Goal: Task Accomplishment & Management: Manage account settings

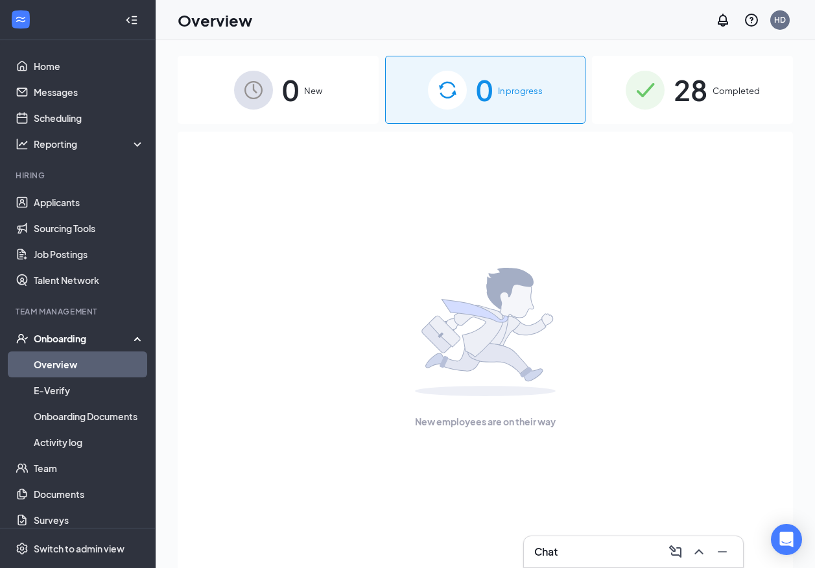
click at [289, 110] on span "0" at bounding box center [290, 89] width 17 height 45
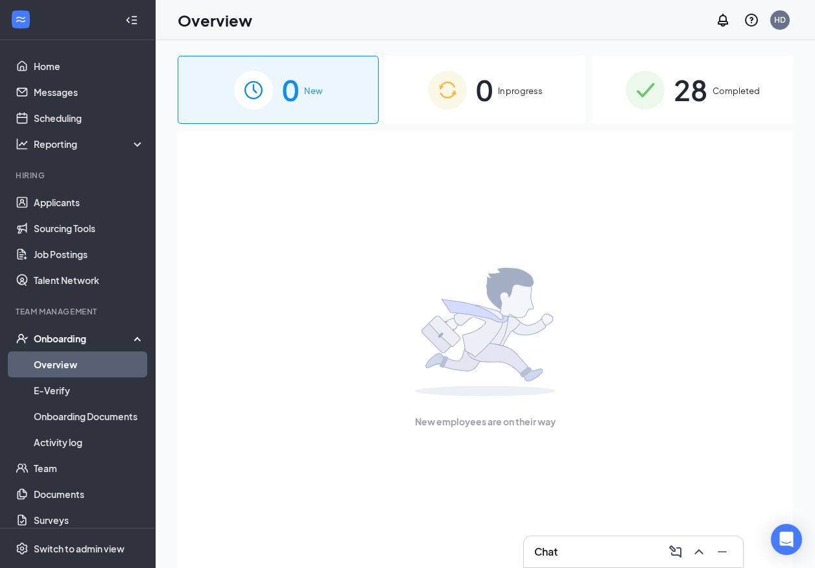
click at [453, 74] on img at bounding box center [447, 90] width 39 height 39
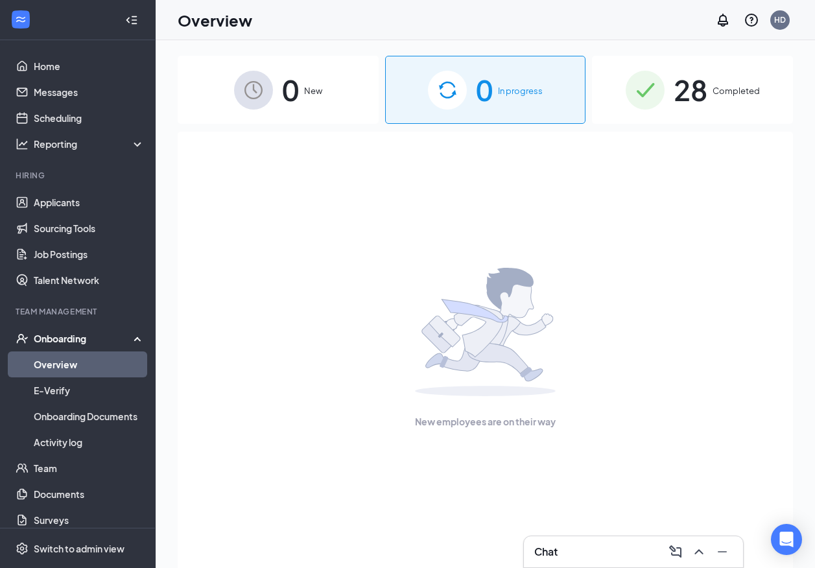
click at [740, 78] on div "28 Completed" at bounding box center [692, 90] width 201 height 68
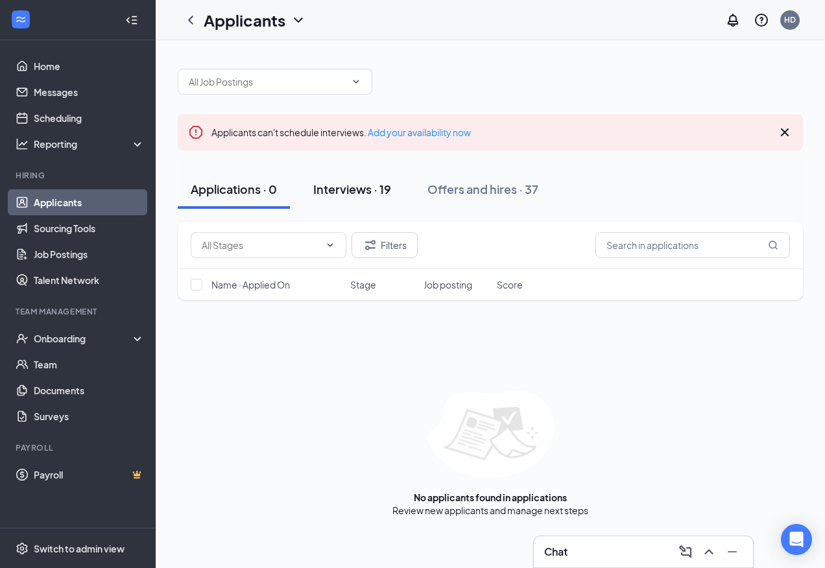
click at [339, 196] on div "Interviews · 19" at bounding box center [352, 189] width 78 height 16
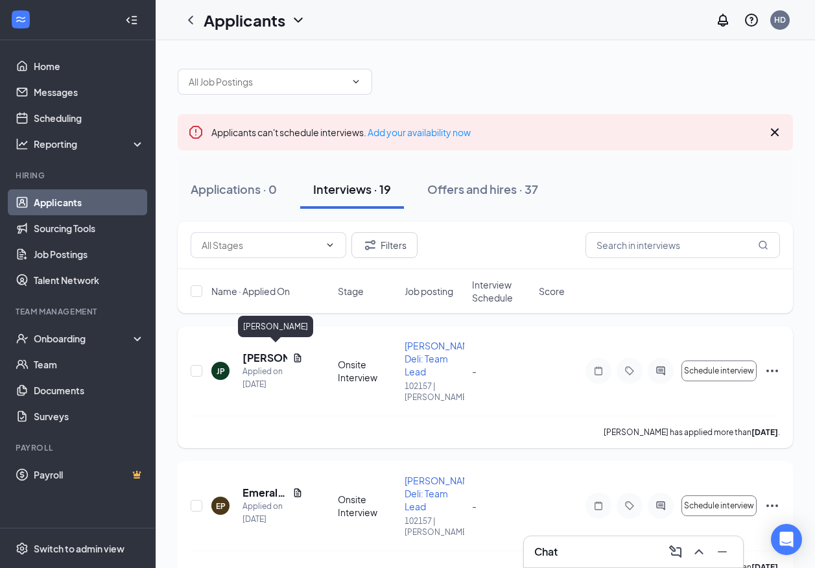
click at [255, 351] on h5 "[PERSON_NAME]" at bounding box center [264, 358] width 45 height 14
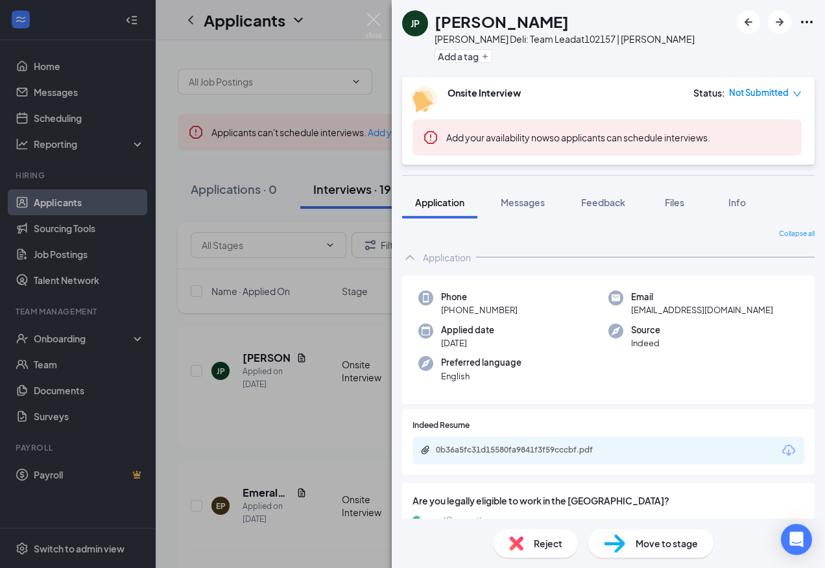
scroll to position [47, 0]
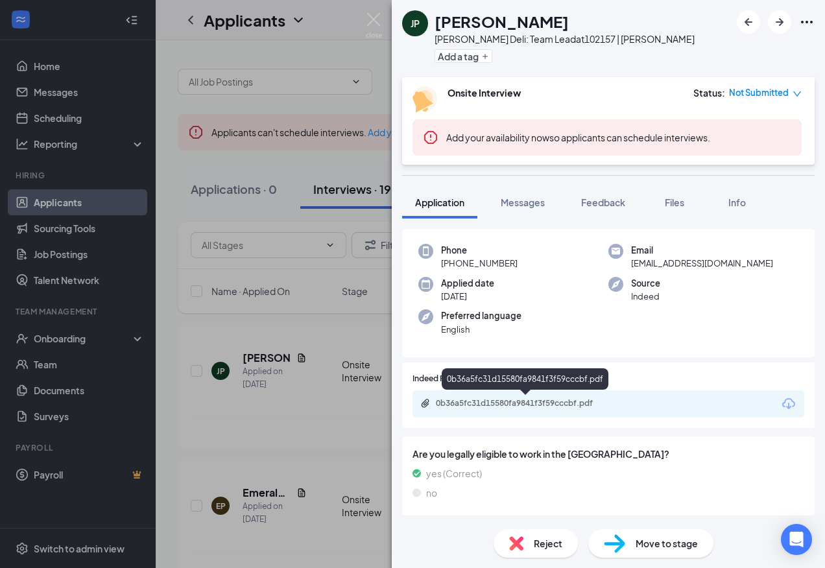
click at [519, 401] on div "0b36a5fc31d15580fa9841f3f59cccbf.pdf" at bounding box center [527, 403] width 182 height 10
click at [732, 200] on span "Info" at bounding box center [737, 202] width 18 height 12
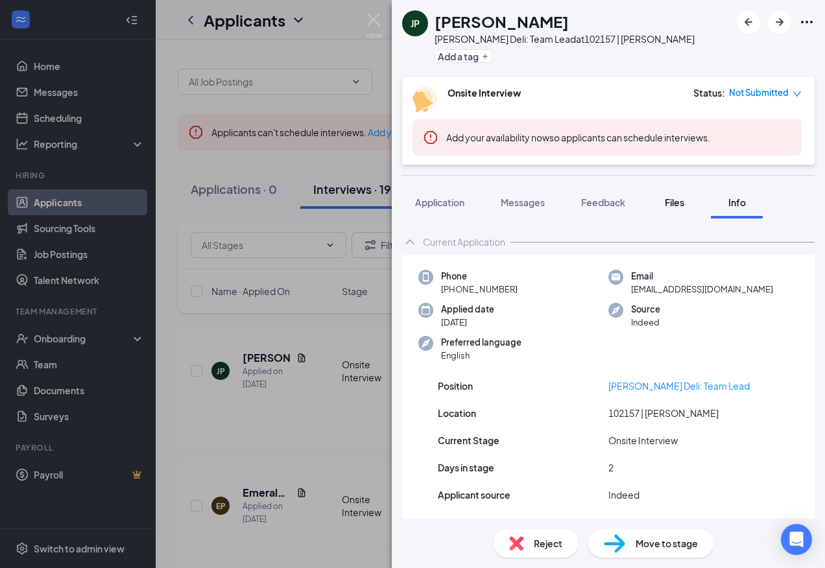
click at [679, 209] on button "Files" at bounding box center [674, 202] width 52 height 32
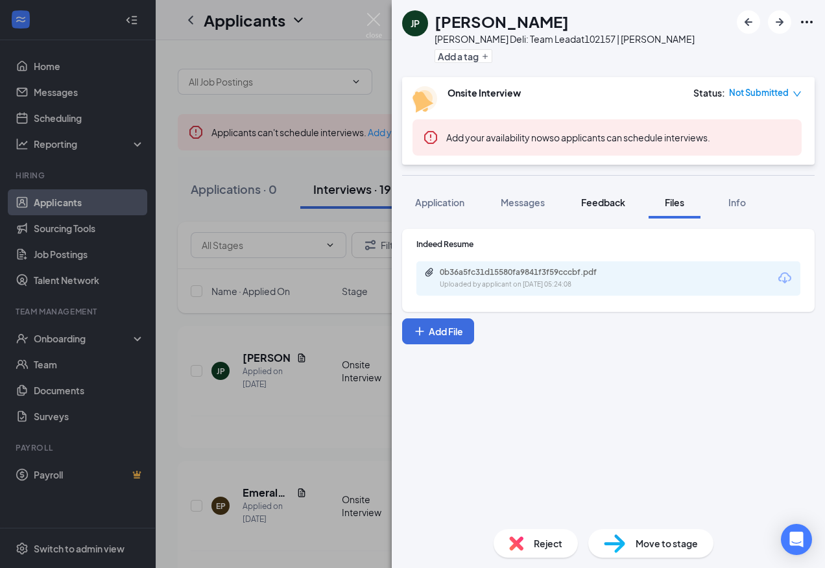
click at [615, 206] on span "Feedback" at bounding box center [603, 202] width 44 height 12
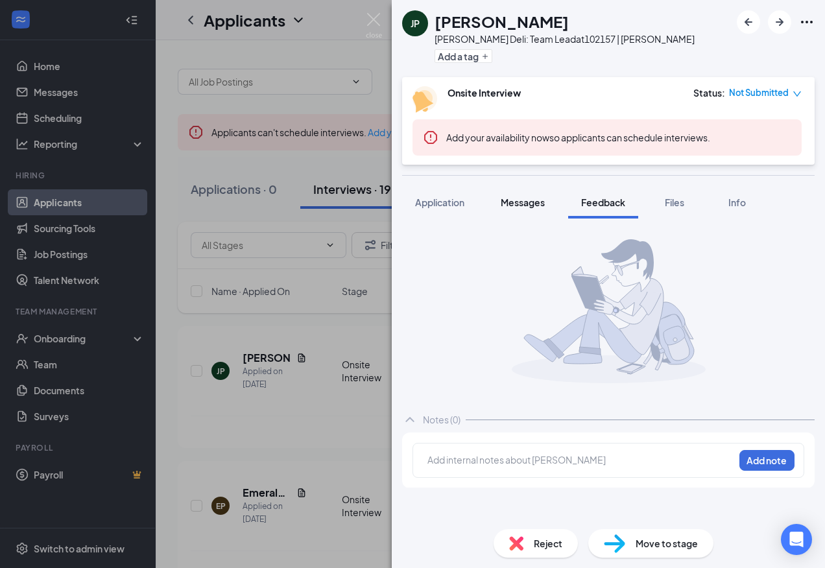
click at [512, 211] on button "Messages" at bounding box center [523, 202] width 70 height 32
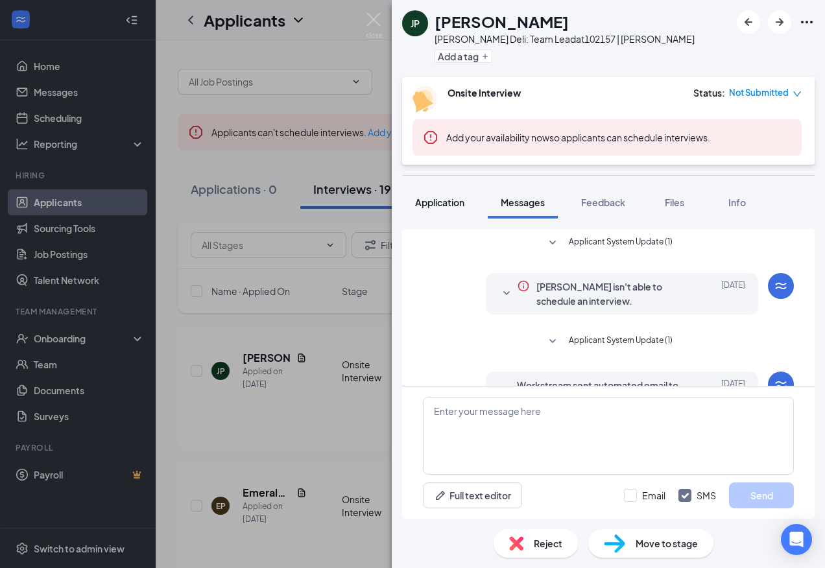
scroll to position [106, 0]
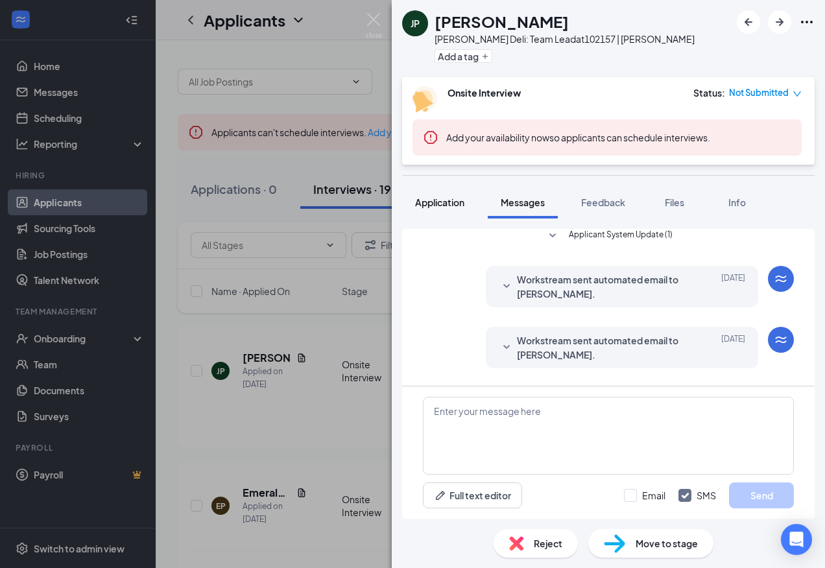
click at [430, 206] on span "Application" at bounding box center [439, 202] width 49 height 12
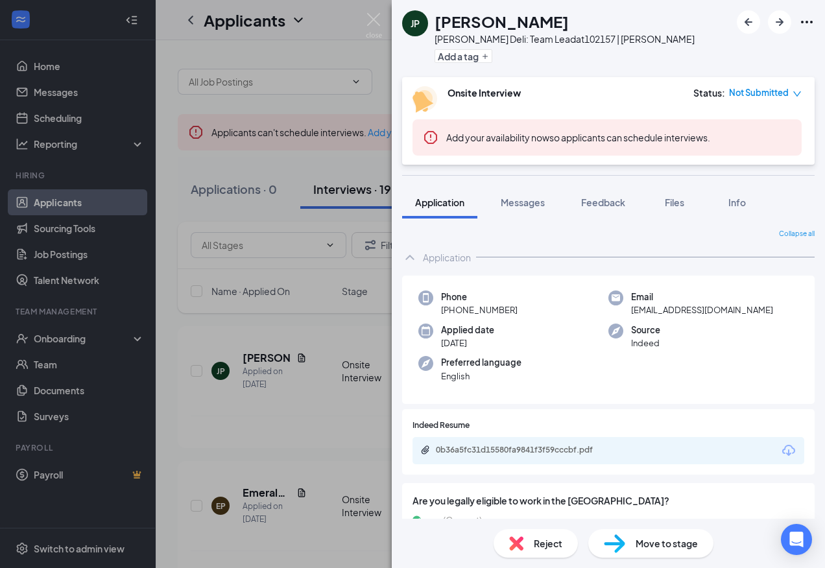
click at [325, 291] on div "JP [PERSON_NAME] Deli: Team Lead at 102157 | [PERSON_NAME] Add a tag Onsite Int…" at bounding box center [412, 284] width 825 height 568
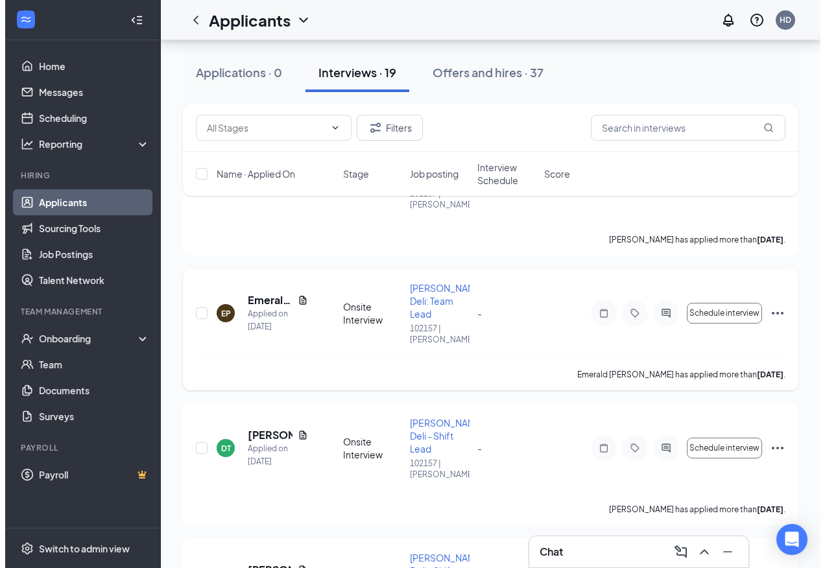
scroll to position [194, 0]
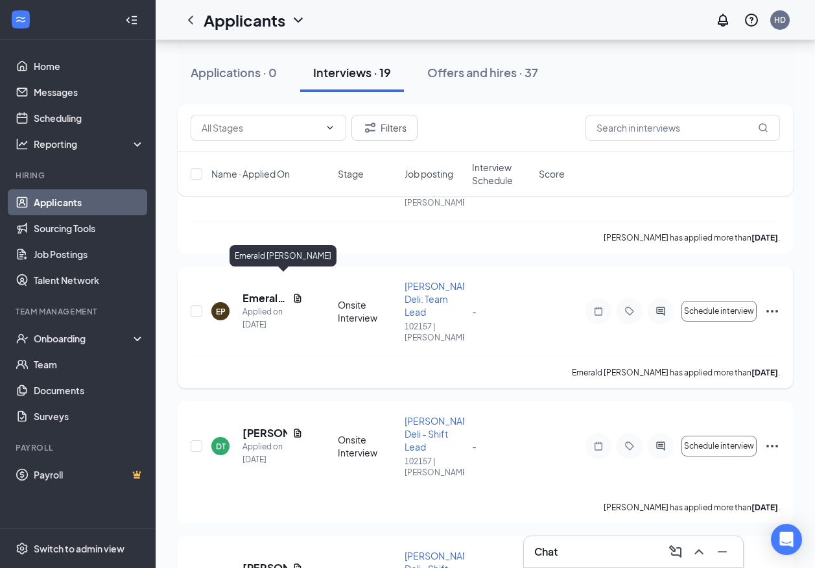
click at [268, 291] on h5 "Emerald [PERSON_NAME]" at bounding box center [264, 298] width 45 height 14
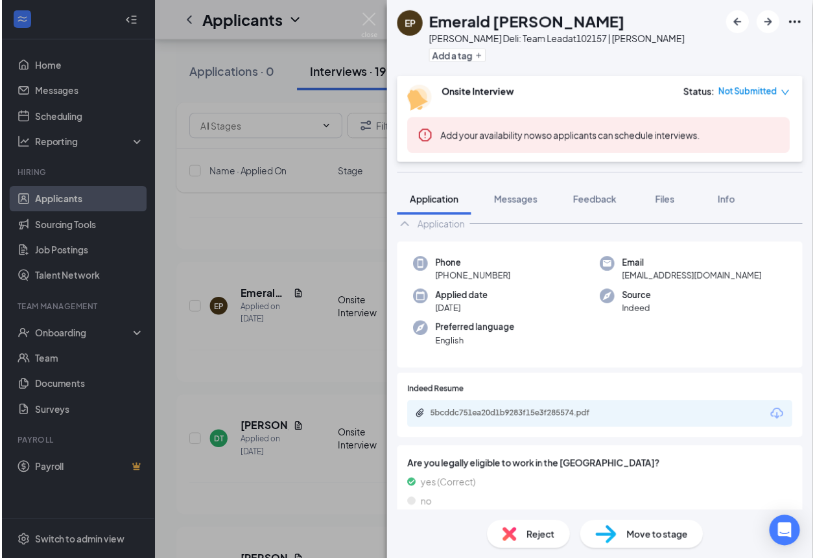
scroll to position [47, 0]
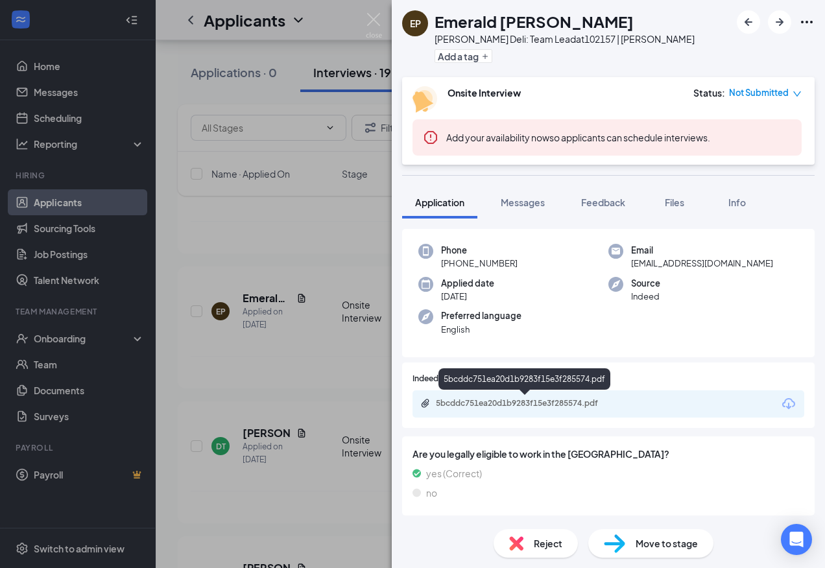
click at [515, 403] on div "5bcddc751ea20d1b9283f15e3f285574.pdf" at bounding box center [527, 403] width 182 height 10
click at [329, 230] on div "EP Emerald [PERSON_NAME] Deli: Team Lead at 102157 | [PERSON_NAME] Add a tag On…" at bounding box center [412, 284] width 825 height 568
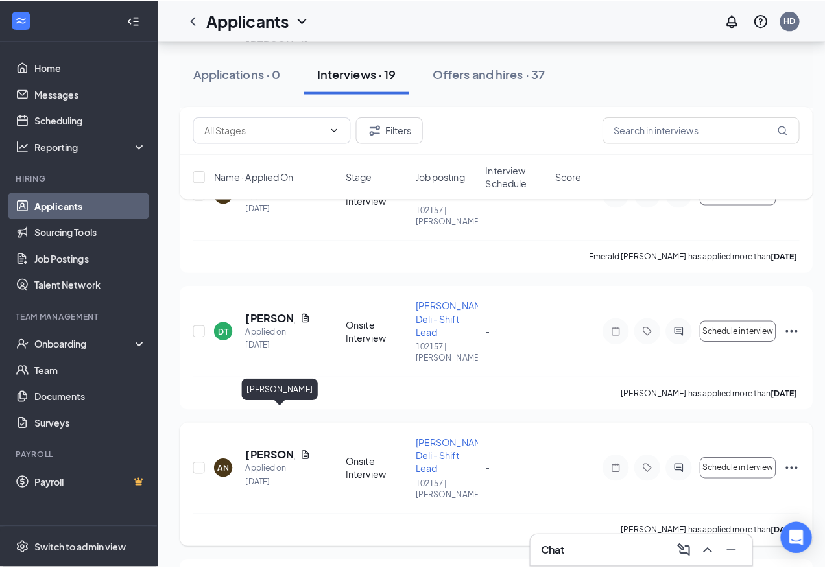
scroll to position [324, 0]
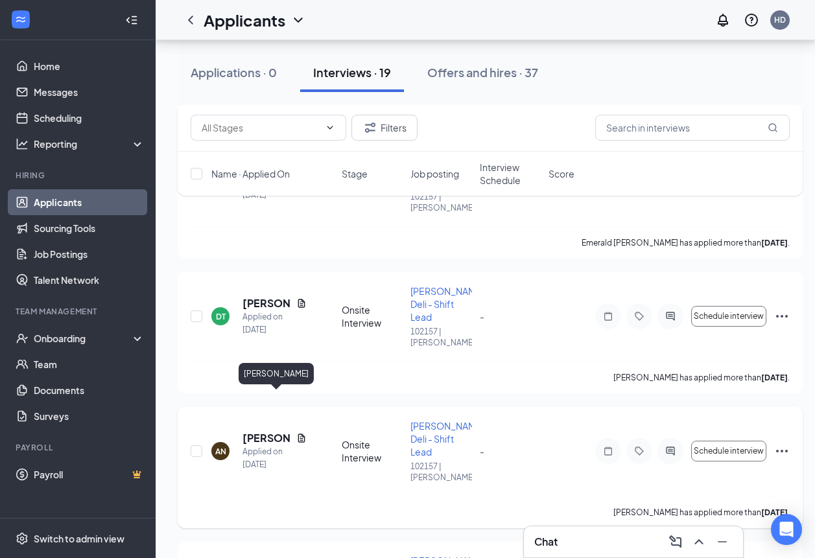
click at [252, 431] on h5 "[PERSON_NAME]" at bounding box center [266, 438] width 49 height 14
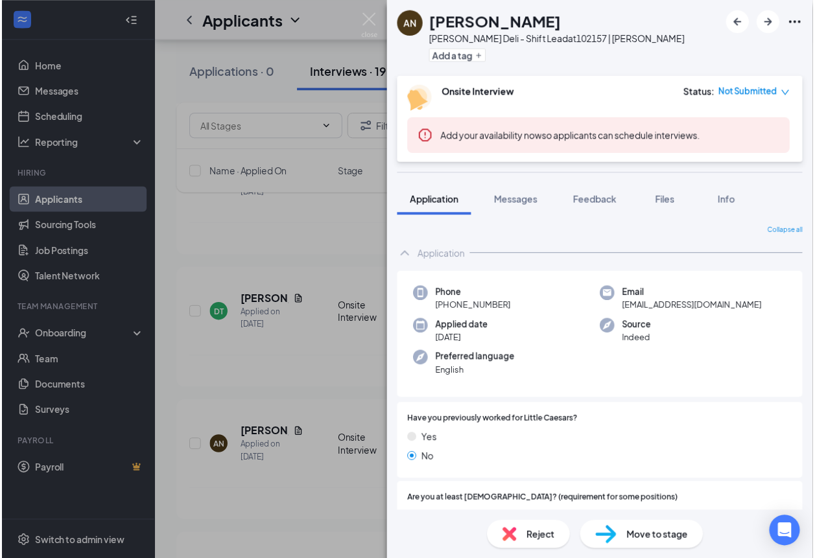
scroll to position [259, 0]
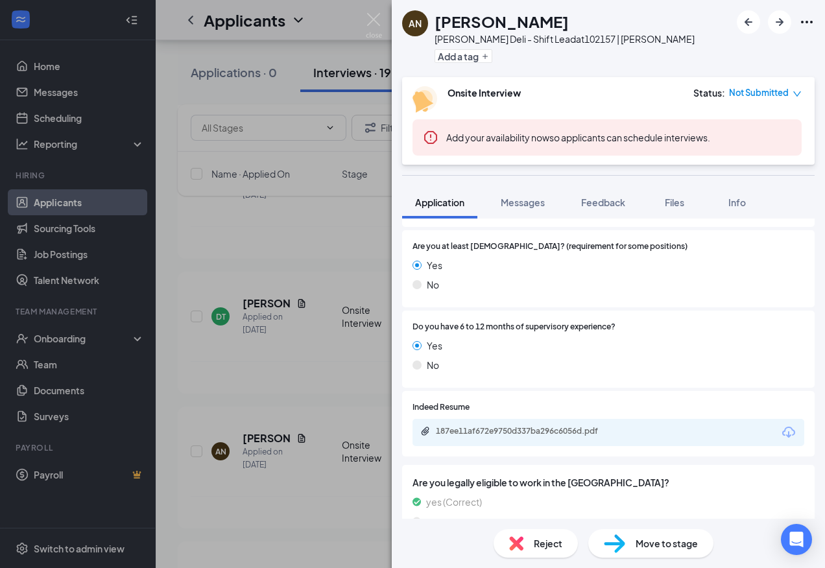
click at [482, 424] on div "187ee11af672e9750d337ba296c6056d.pdf" at bounding box center [608, 432] width 392 height 27
click at [486, 433] on div "187ee11af672e9750d337ba296c6056d.pdf" at bounding box center [527, 431] width 182 height 10
click at [311, 207] on div "AN [PERSON_NAME] Deli - Shift Lead at 102157 | [PERSON_NAME] Add a tag Onsite I…" at bounding box center [412, 284] width 825 height 568
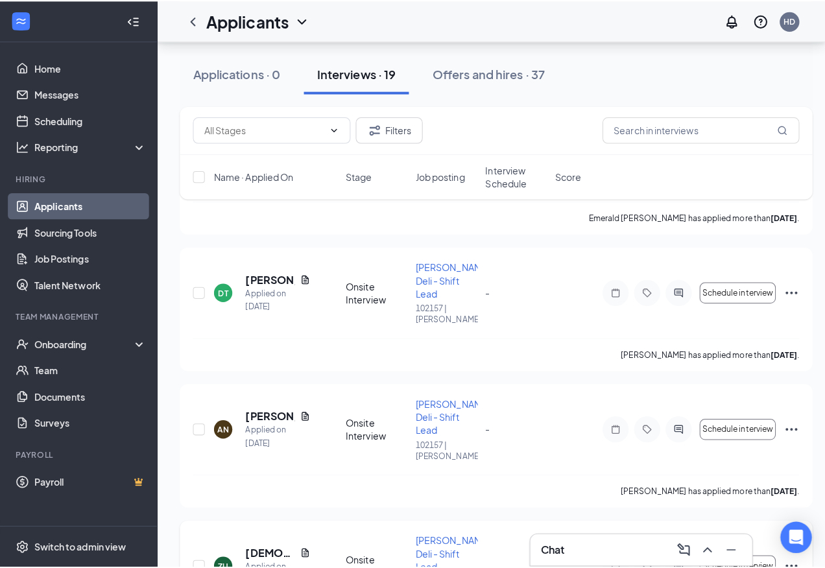
scroll to position [454, 0]
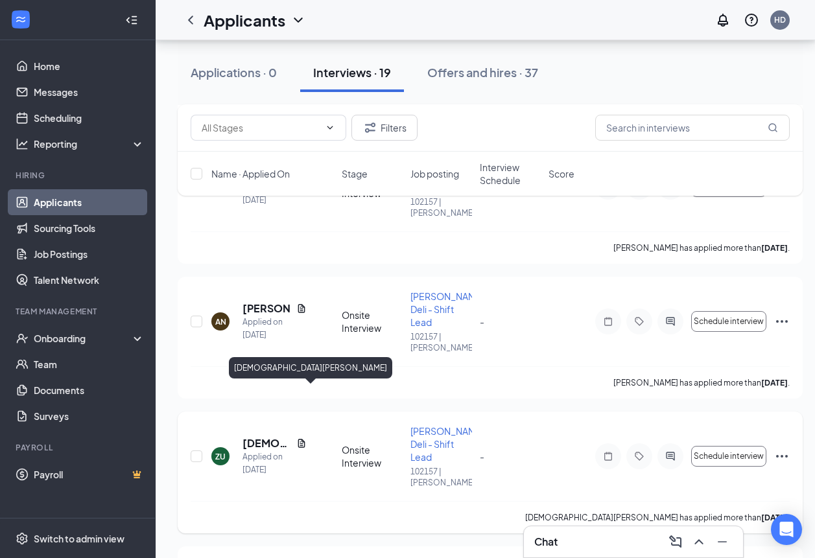
click at [256, 436] on h5 "[DEMOGRAPHIC_DATA][PERSON_NAME]" at bounding box center [266, 443] width 49 height 14
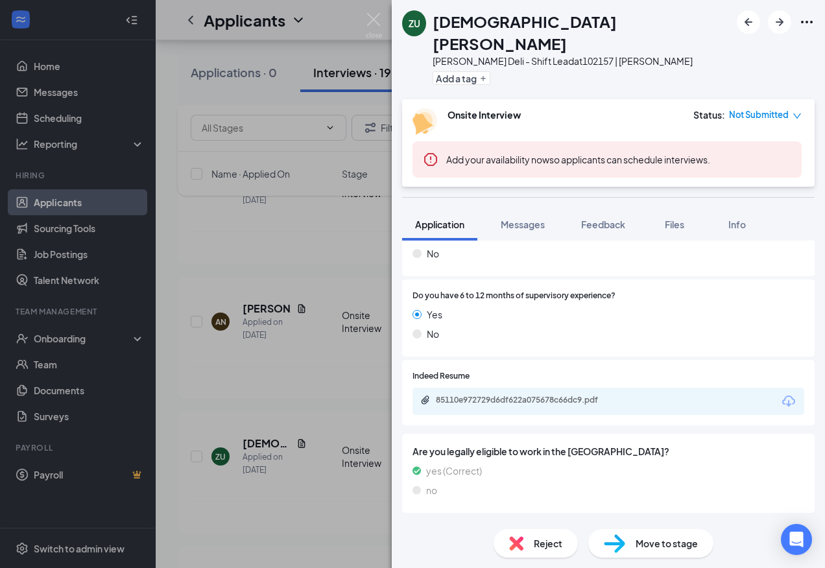
scroll to position [324, 0]
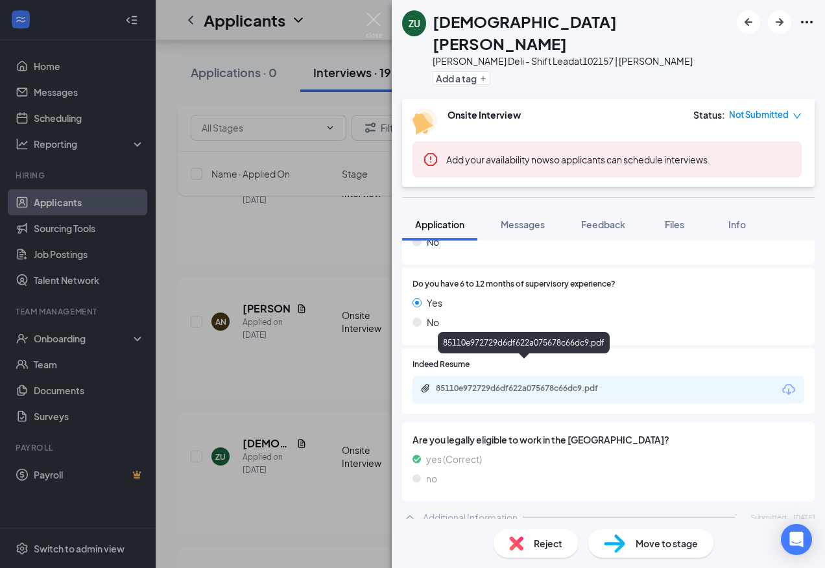
click at [539, 383] on div "85110e972729d6df622a075678c66dc9.pdf" at bounding box center [527, 388] width 182 height 10
click at [368, 217] on div "ZU [PERSON_NAME] Deli - Shift Lead at 102157 | [PERSON_NAME] Add a tag Onsite I…" at bounding box center [412, 284] width 825 height 568
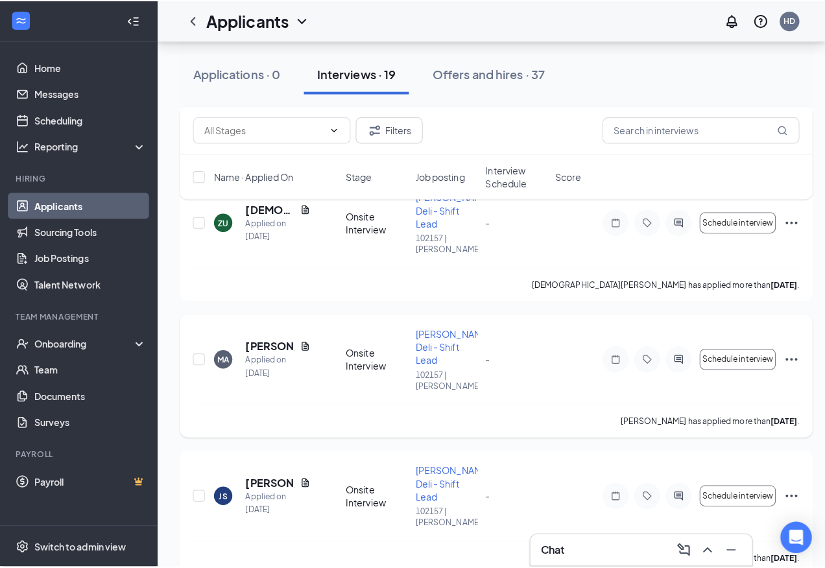
scroll to position [713, 0]
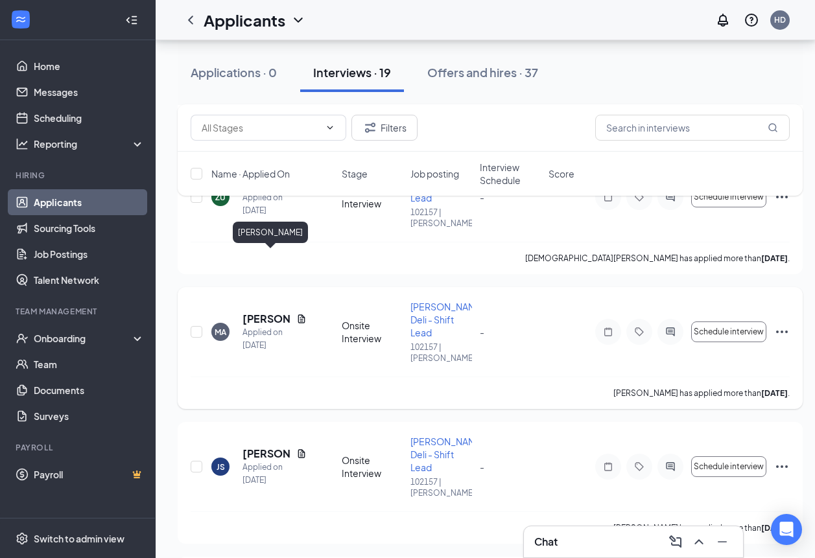
click at [254, 312] on h5 "[PERSON_NAME]" at bounding box center [266, 319] width 49 height 14
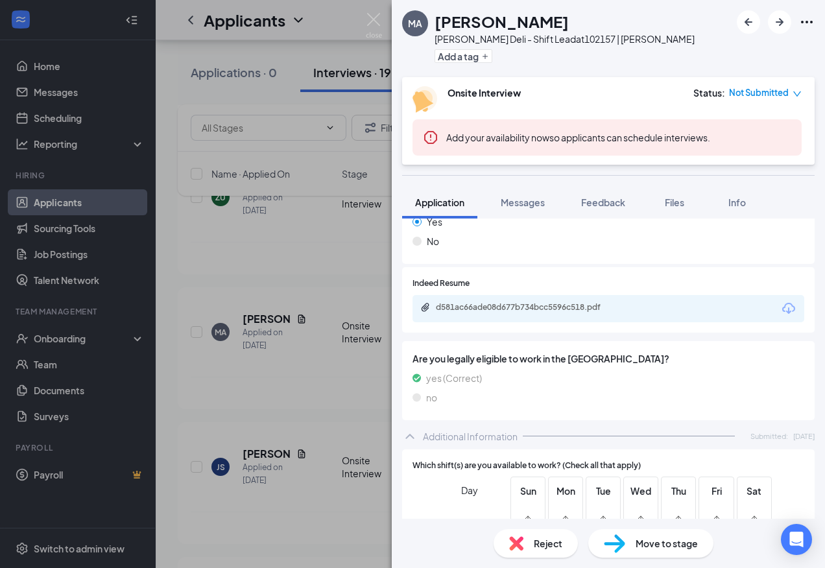
scroll to position [383, 0]
click at [532, 301] on div "d581ac66ade08d677b734bcc5596c518.pdf" at bounding box center [608, 309] width 392 height 27
click at [532, 307] on div "d581ac66ade08d677b734bcc5596c518.pdf" at bounding box center [527, 308] width 182 height 10
click at [314, 251] on div "MA [PERSON_NAME] Deli - Shift Lead at 102157 | [PERSON_NAME] Add a tag Onsite I…" at bounding box center [412, 284] width 825 height 568
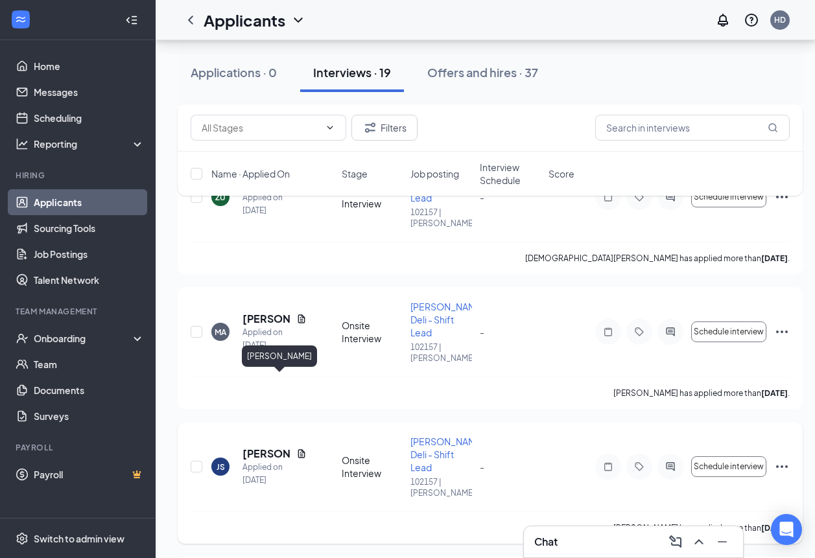
click at [264, 447] on h5 "[PERSON_NAME]" at bounding box center [266, 454] width 49 height 14
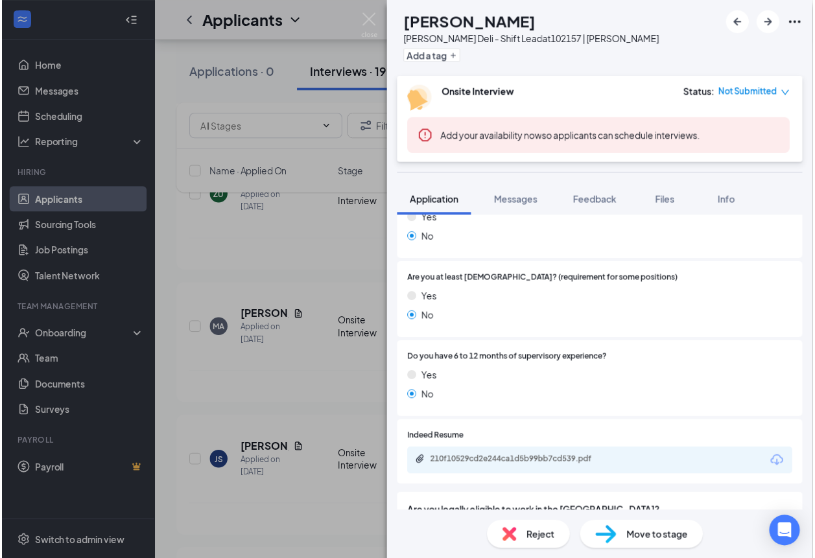
scroll to position [194, 0]
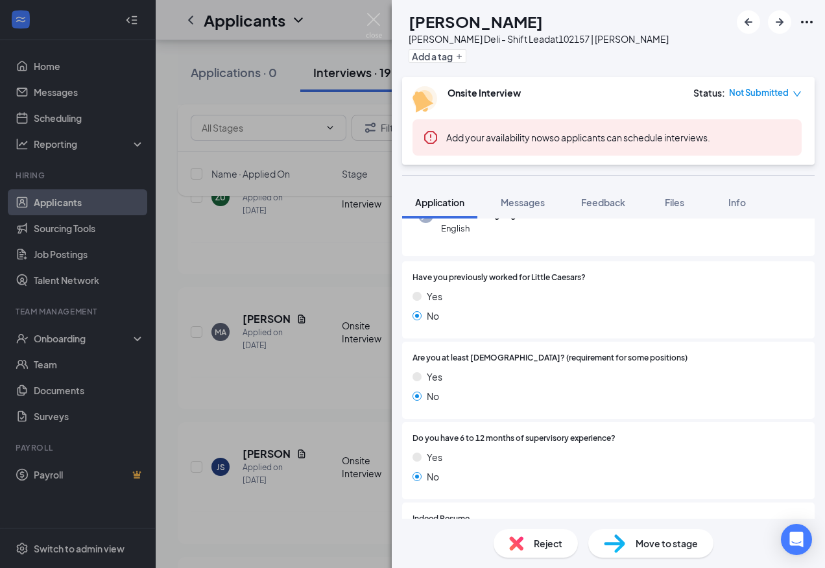
click at [292, 325] on div "JS [PERSON_NAME] [PERSON_NAME] Deli - Shift Lead at 102157 | [PERSON_NAME] Add …" at bounding box center [412, 284] width 825 height 568
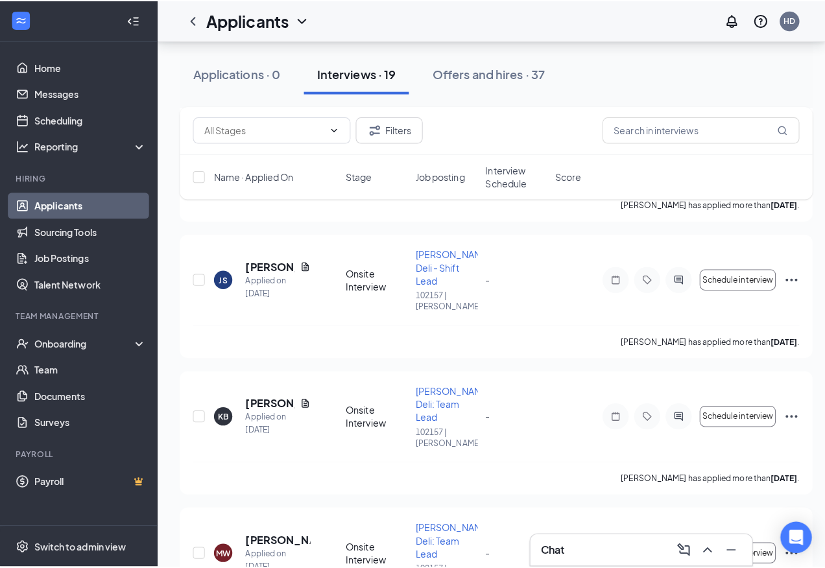
scroll to position [908, 0]
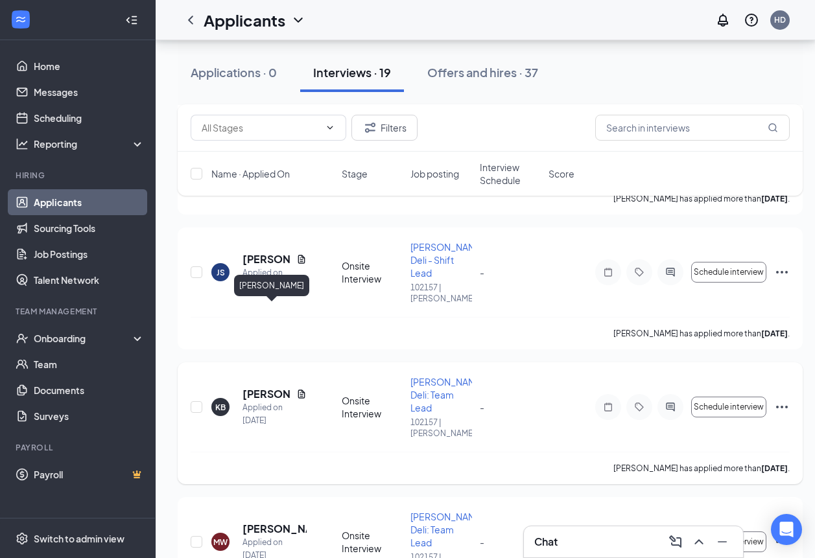
click at [247, 387] on h5 "[PERSON_NAME]" at bounding box center [266, 394] width 49 height 14
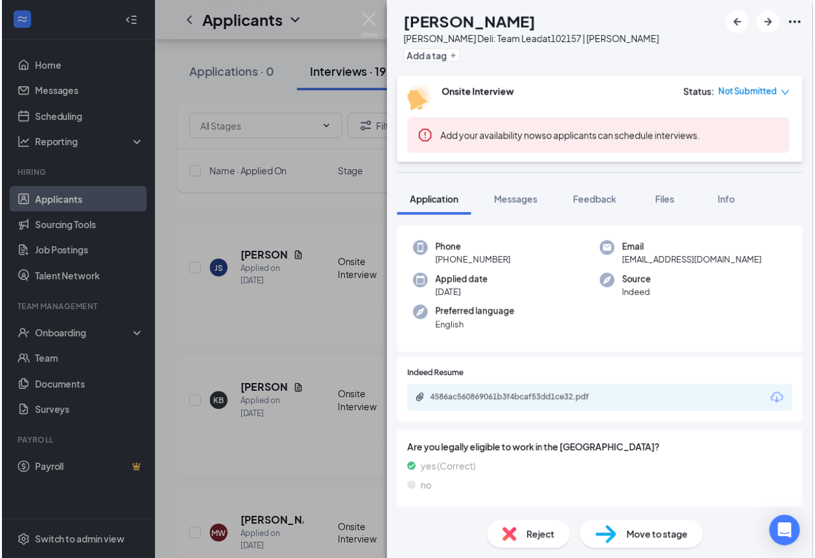
scroll to position [47, 0]
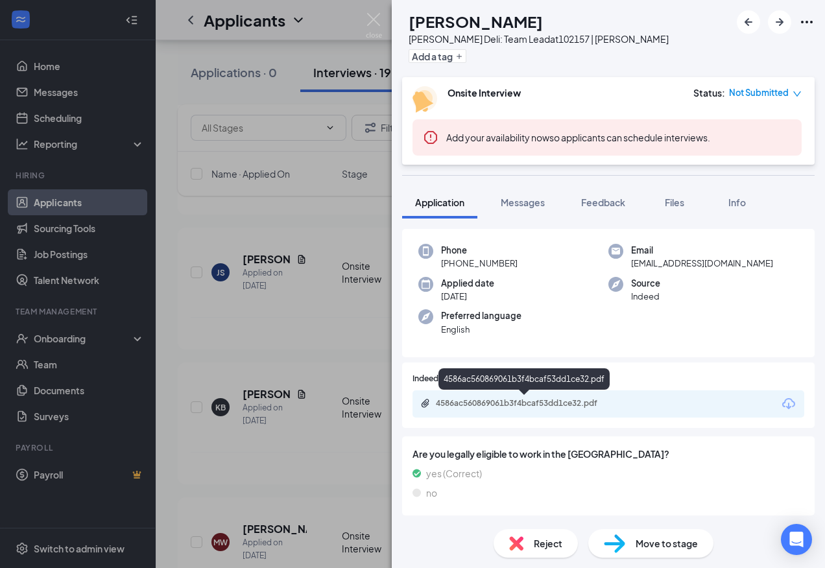
click at [539, 408] on div "4586ac560869061b3f4bcaf53dd1ce32.pdf" at bounding box center [525, 404] width 210 height 12
click at [235, 274] on div "KB Kylead [PERSON_NAME] [PERSON_NAME] Deli: Team Lead at 102157 | [PERSON_NAME]…" at bounding box center [412, 284] width 825 height 568
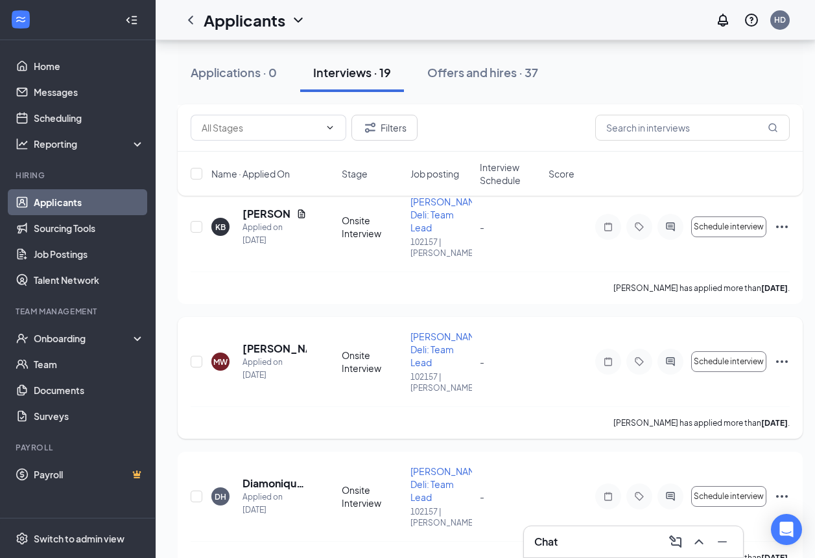
scroll to position [1102, 0]
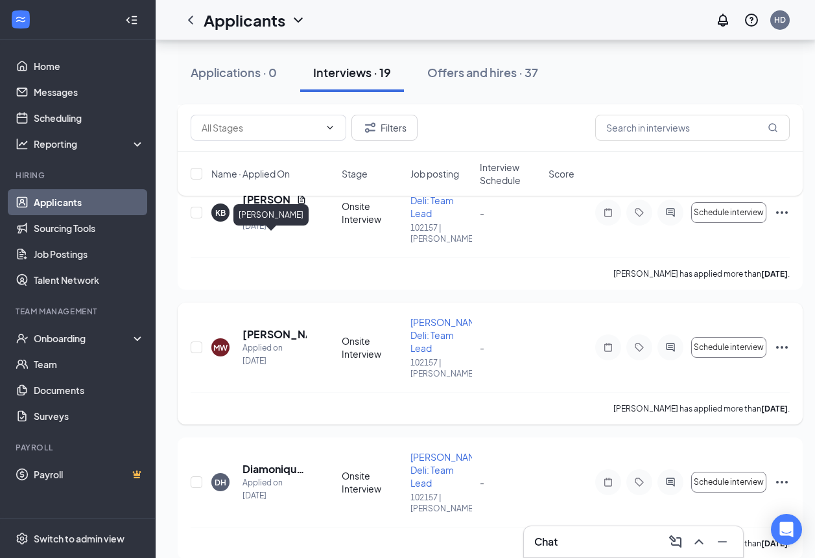
click at [277, 327] on h5 "[PERSON_NAME]" at bounding box center [274, 334] width 64 height 14
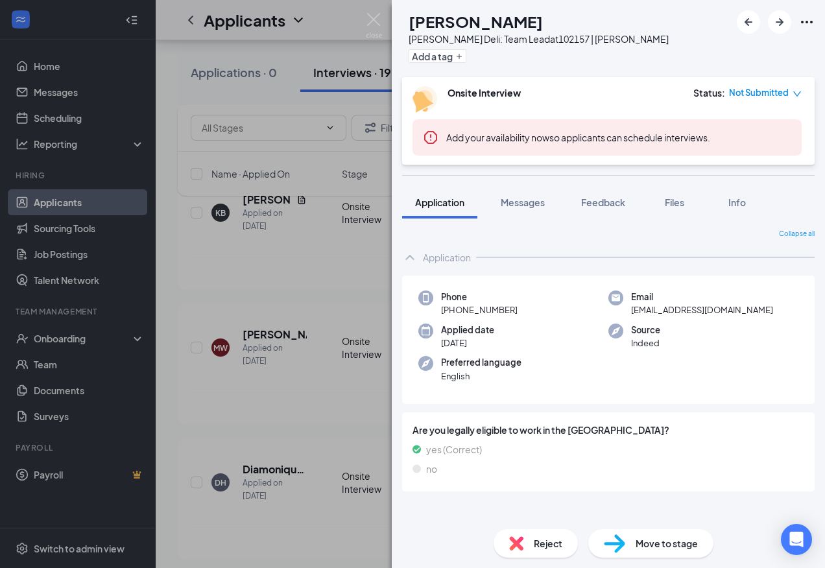
click at [294, 297] on div "MW [PERSON_NAME] [PERSON_NAME] Deli: Team Lead at 102157 | [PERSON_NAME] Add a …" at bounding box center [412, 284] width 825 height 568
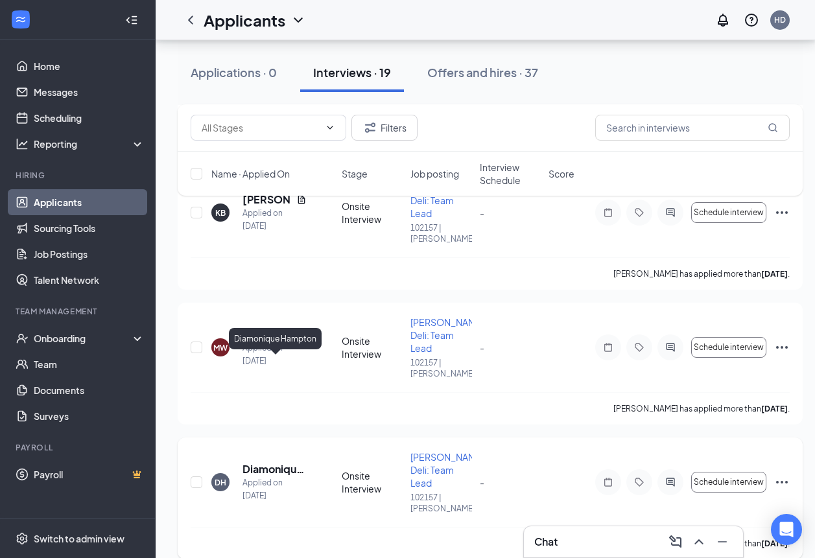
click at [260, 462] on h5 "Diamonique Hampton" at bounding box center [274, 469] width 64 height 14
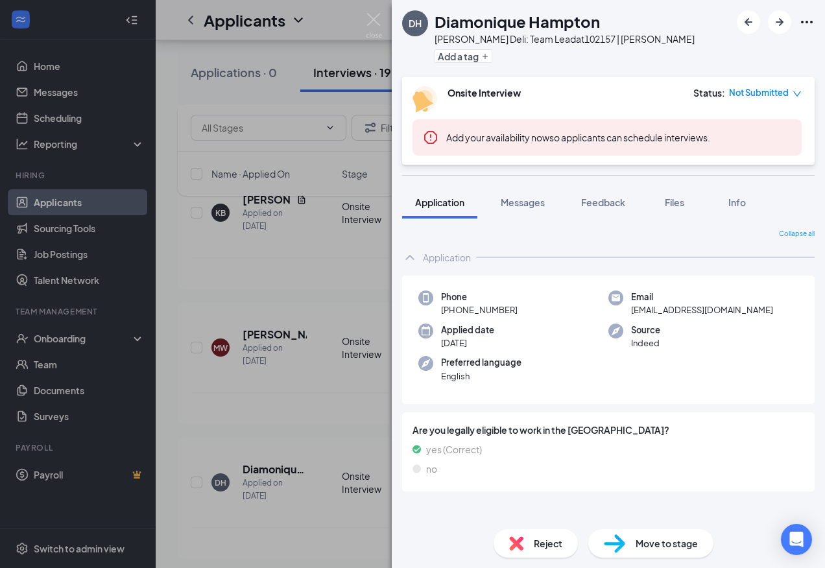
click at [231, 312] on div "DH Diamonique [PERSON_NAME] [PERSON_NAME] Deli: Team Lead at 102157 | [PERSON_N…" at bounding box center [412, 284] width 825 height 568
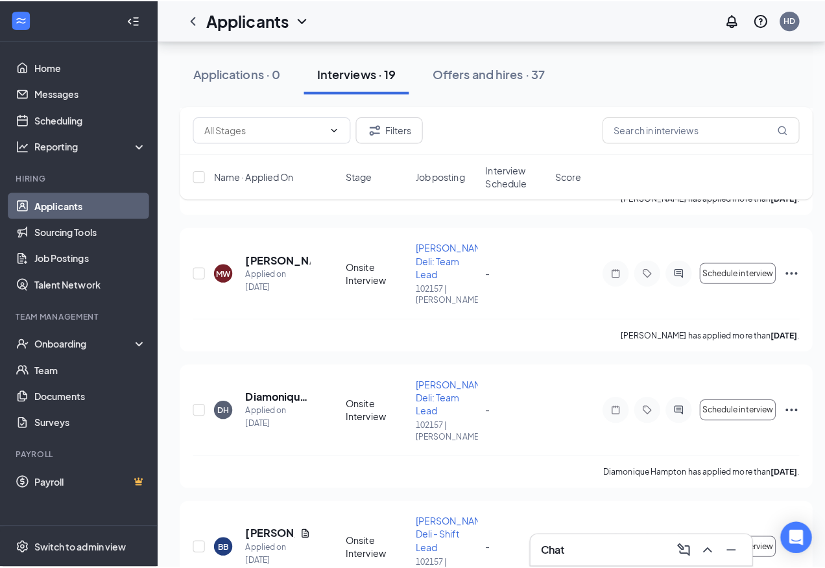
scroll to position [1297, 0]
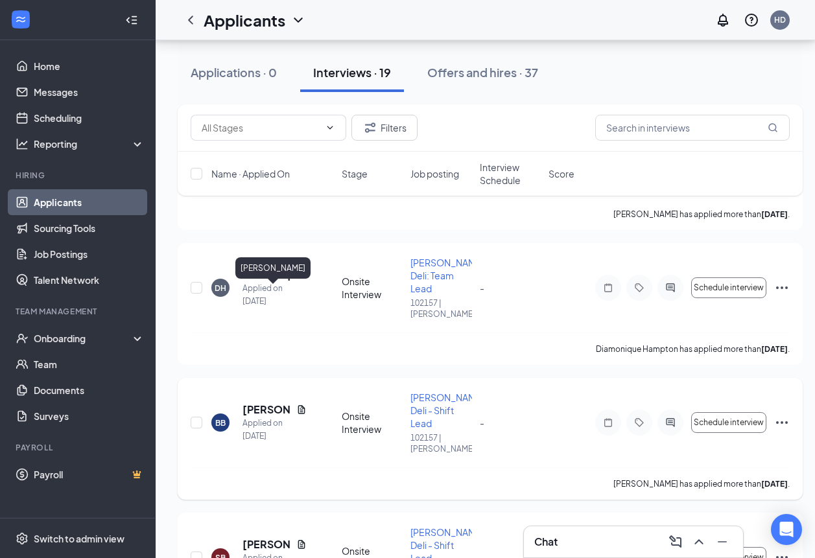
click at [270, 403] on h5 "[PERSON_NAME]" at bounding box center [266, 410] width 49 height 14
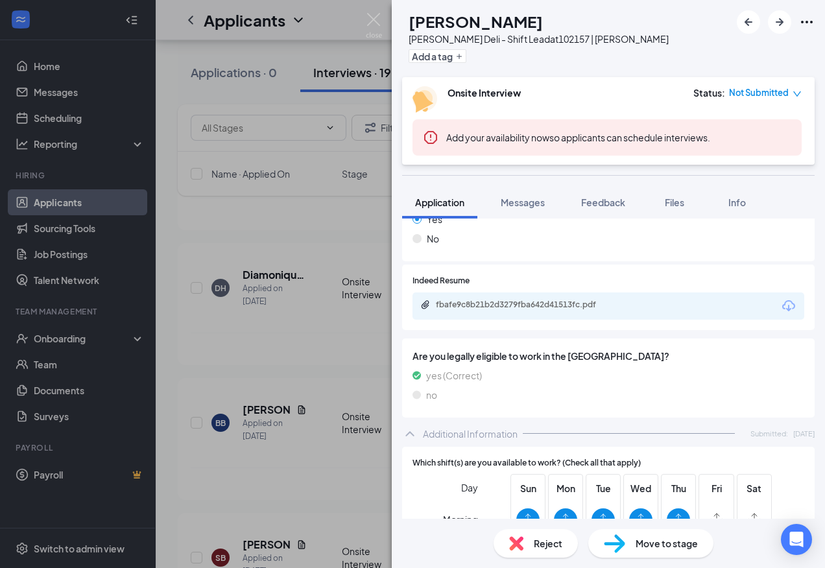
scroll to position [389, 0]
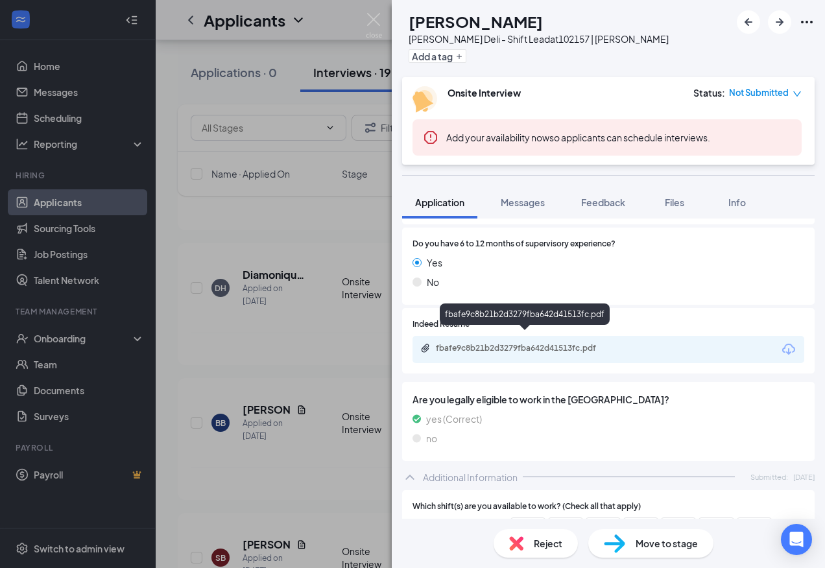
click at [532, 343] on div "fbafe9c8b21b2d3279fba642d41513fc.pdf" at bounding box center [527, 348] width 182 height 10
click at [200, 287] on div "BB [PERSON_NAME] [PERSON_NAME] Deli - Shift Lead at 102157 | [PERSON_NAME] Add …" at bounding box center [412, 284] width 825 height 568
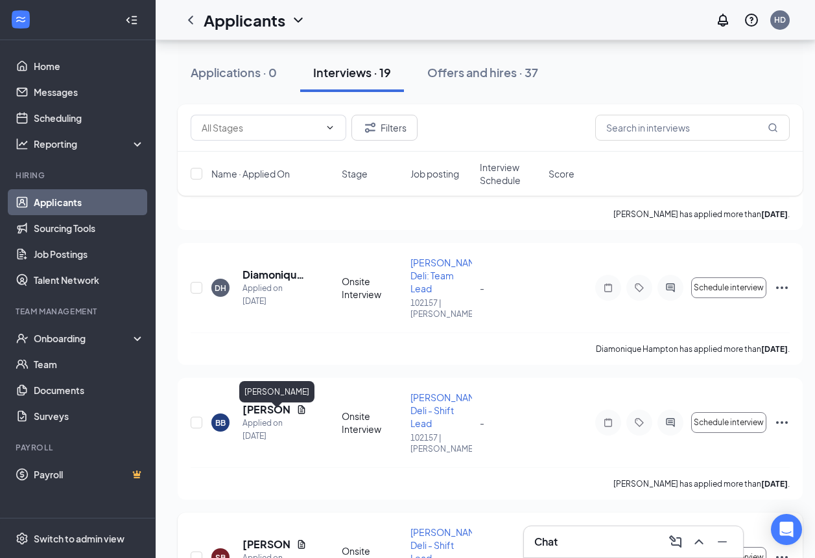
click at [248, 537] on h5 "[PERSON_NAME]" at bounding box center [266, 544] width 49 height 14
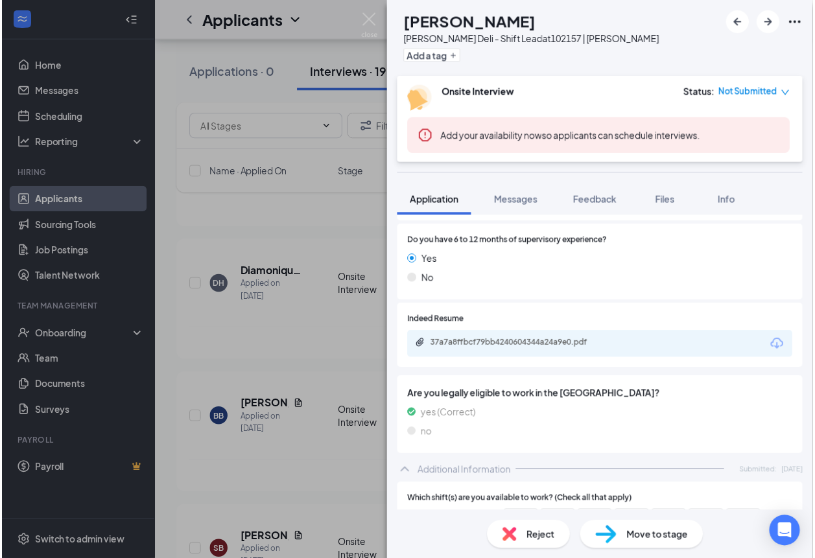
scroll to position [324, 0]
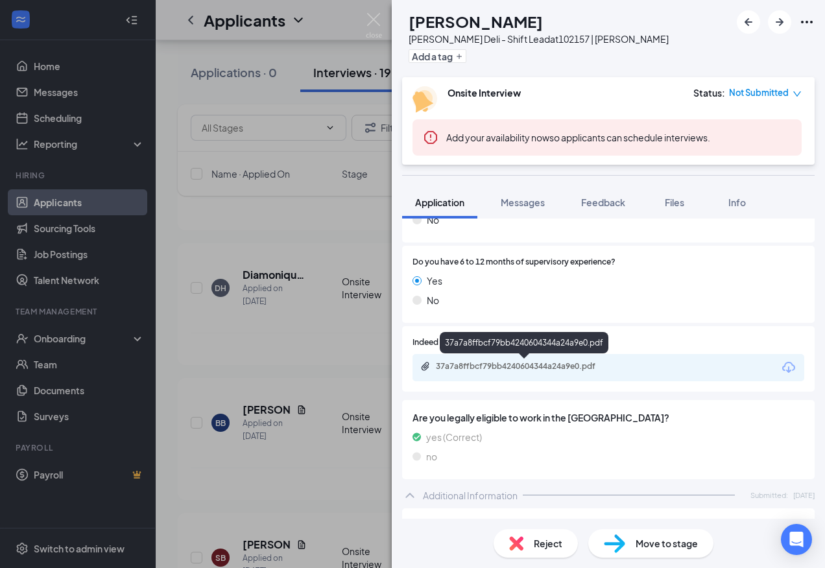
click at [520, 370] on div "37a7a8ffbcf79bb4240604344a24a9e0.pdf" at bounding box center [527, 366] width 182 height 10
click at [612, 545] on img at bounding box center [614, 543] width 21 height 19
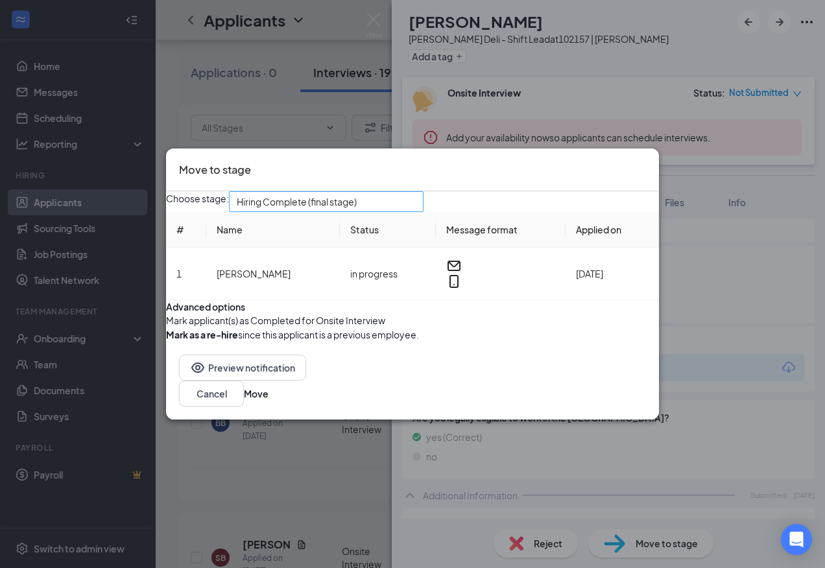
click at [357, 192] on span "Hiring Complete (final stage)" at bounding box center [297, 201] width 120 height 19
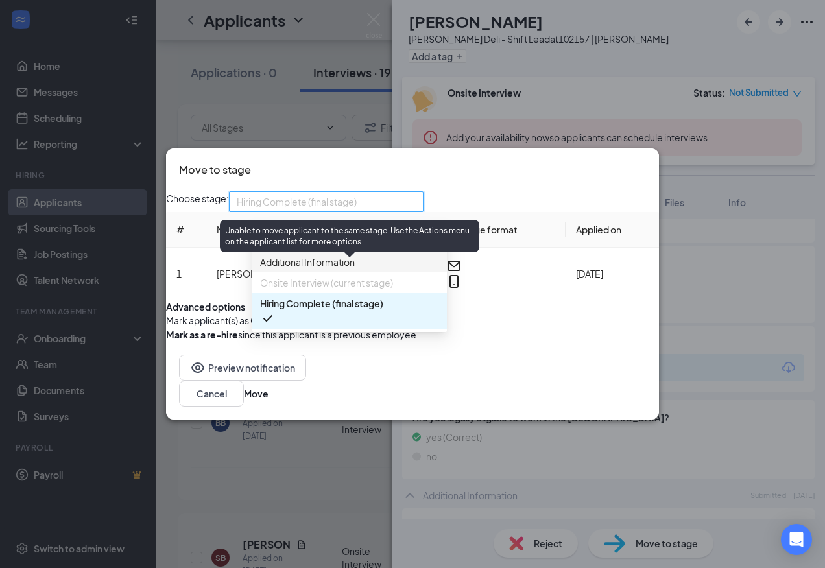
click at [284, 235] on div "Unable to move applicant to the same stage. Use the Actions menu on the applica…" at bounding box center [349, 236] width 259 height 32
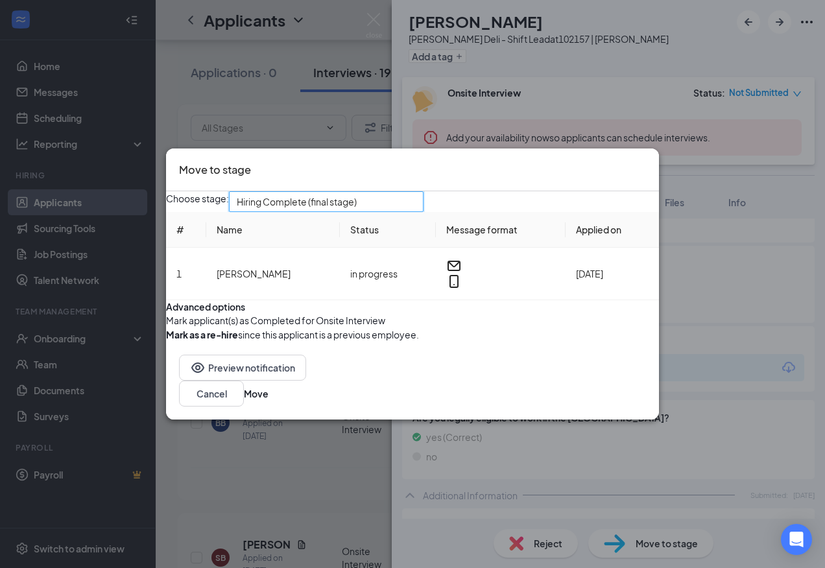
click at [356, 192] on span "Hiring Complete (final stage)" at bounding box center [297, 201] width 120 height 19
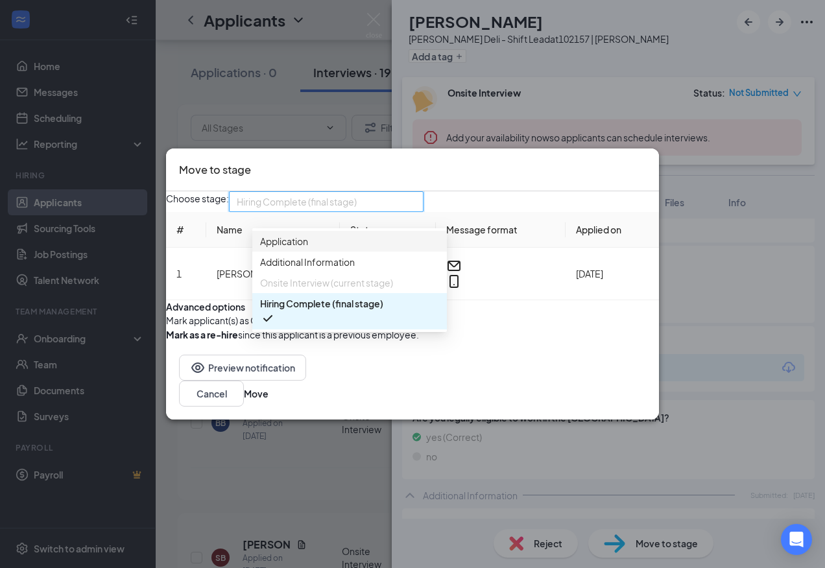
click at [303, 234] on span "Application" at bounding box center [284, 241] width 48 height 14
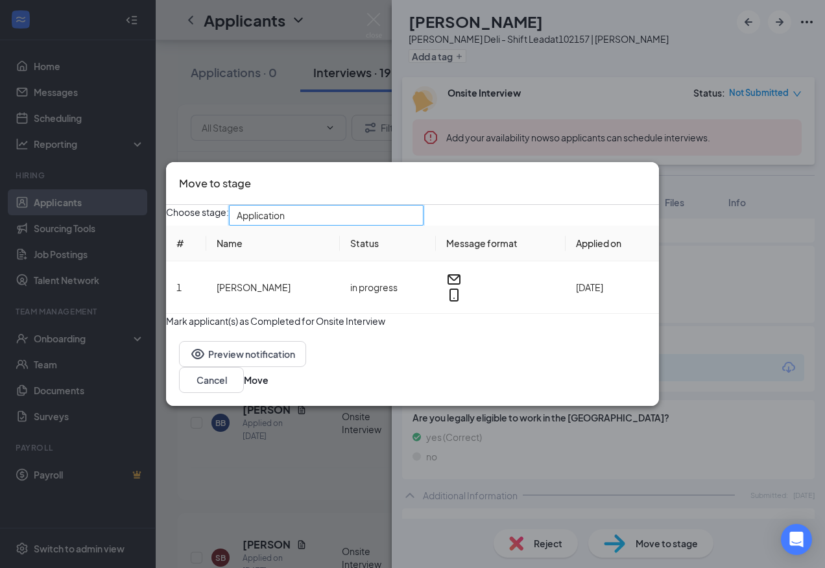
click at [285, 218] on span "Application" at bounding box center [261, 215] width 48 height 19
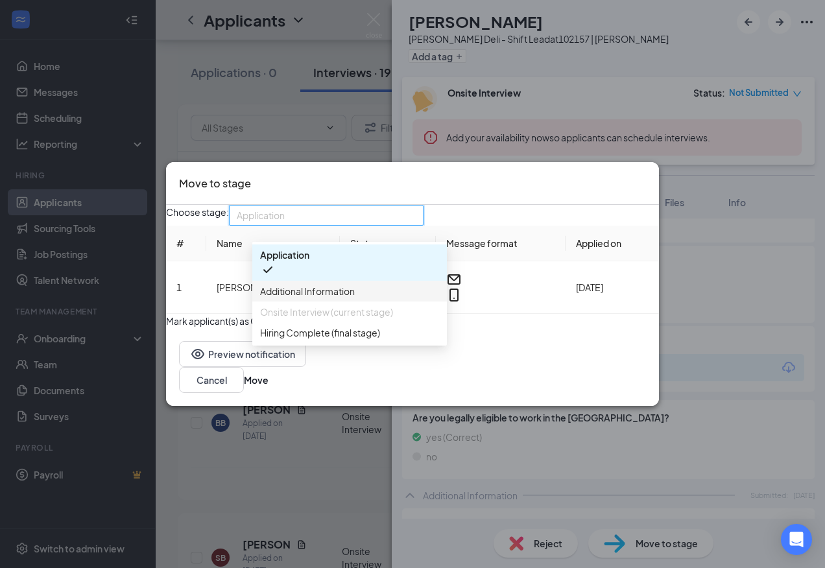
click at [306, 284] on span "Additional Information" at bounding box center [307, 291] width 95 height 14
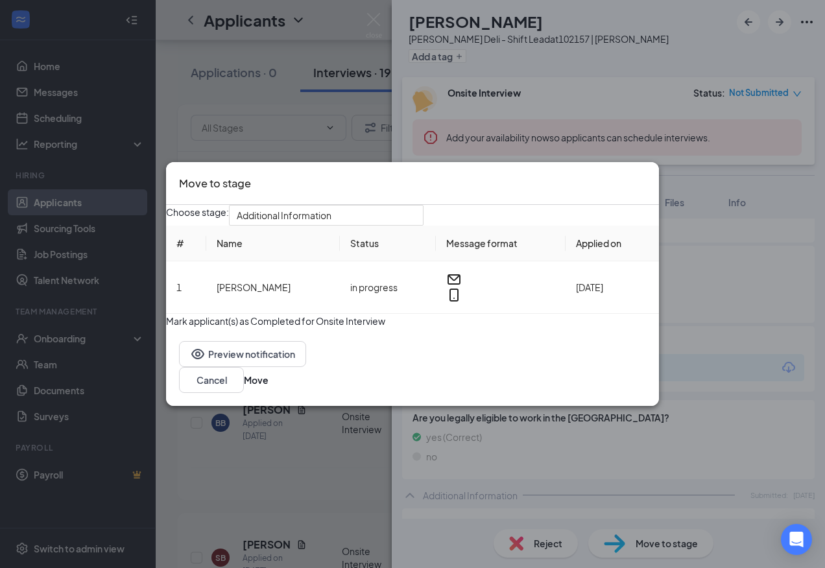
click at [166, 314] on button "button" at bounding box center [166, 314] width 0 height 0
click at [331, 212] on span "Additional Information" at bounding box center [284, 215] width 95 height 19
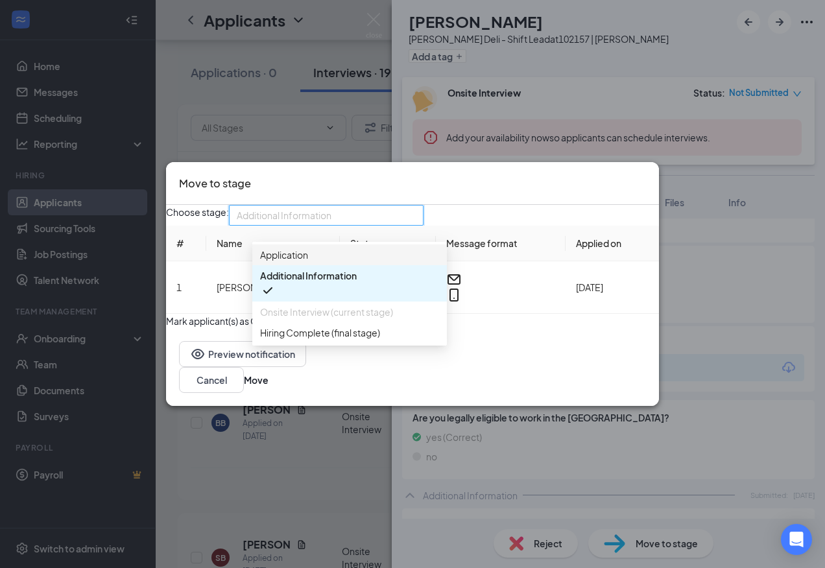
click at [316, 252] on span "Application" at bounding box center [349, 255] width 179 height 14
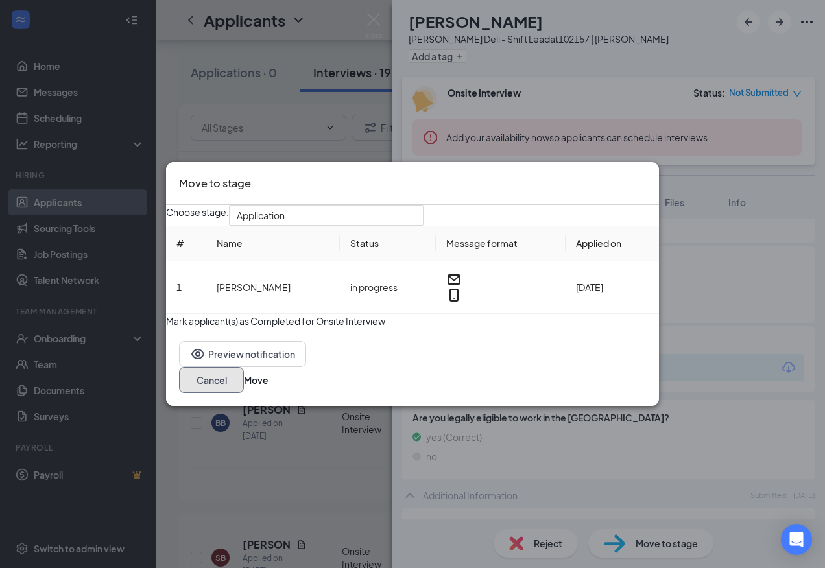
click at [244, 389] on button "Cancel" at bounding box center [211, 380] width 65 height 26
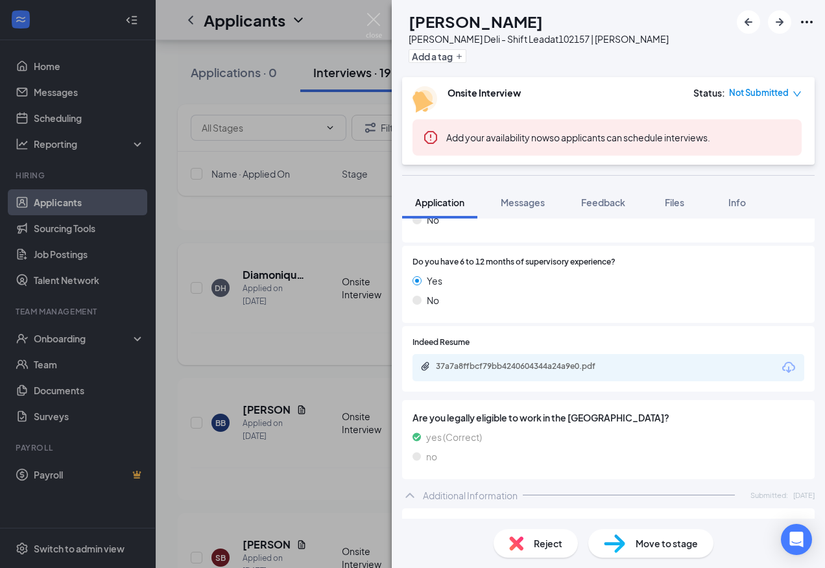
drag, startPoint x: 327, startPoint y: 223, endPoint x: 334, endPoint y: 230, distance: 9.2
click at [329, 224] on div "SB [PERSON_NAME] Deli - Shift Lead at 102157 | [PERSON_NAME] Add a tag Onsite I…" at bounding box center [412, 284] width 825 height 568
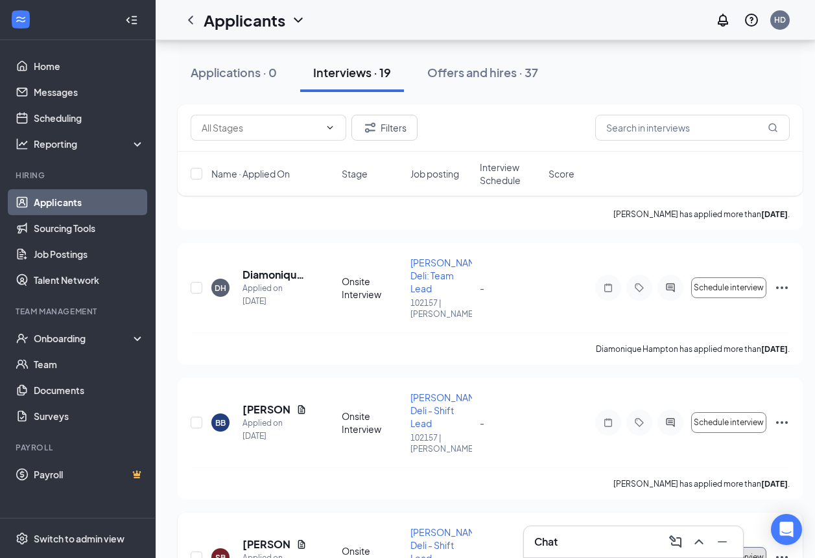
click at [722, 553] on span "Schedule interview" at bounding box center [729, 557] width 70 height 9
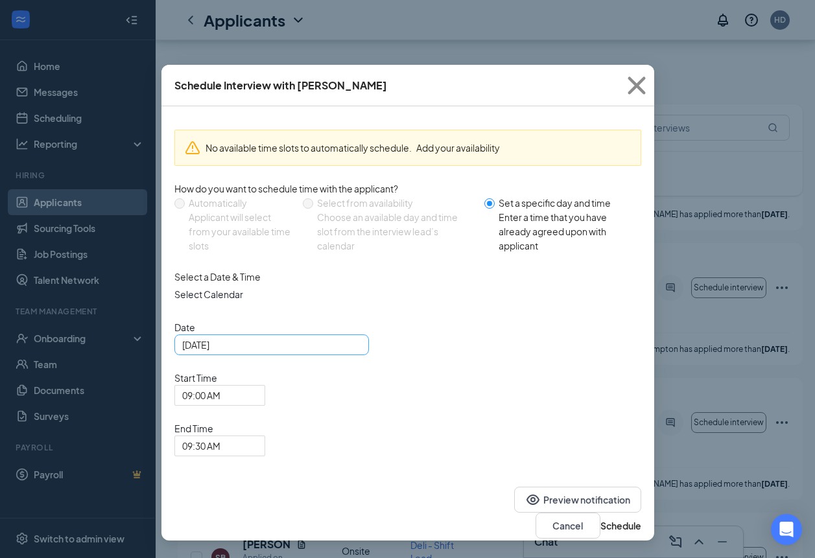
click at [355, 352] on div "[DATE]" at bounding box center [271, 345] width 179 height 14
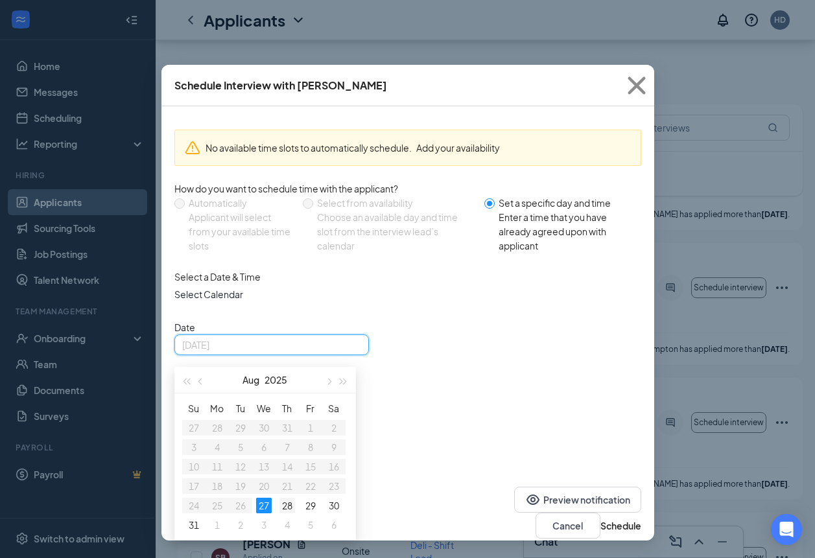
type input "[DATE]"
click at [286, 513] on div "28" at bounding box center [287, 506] width 16 height 16
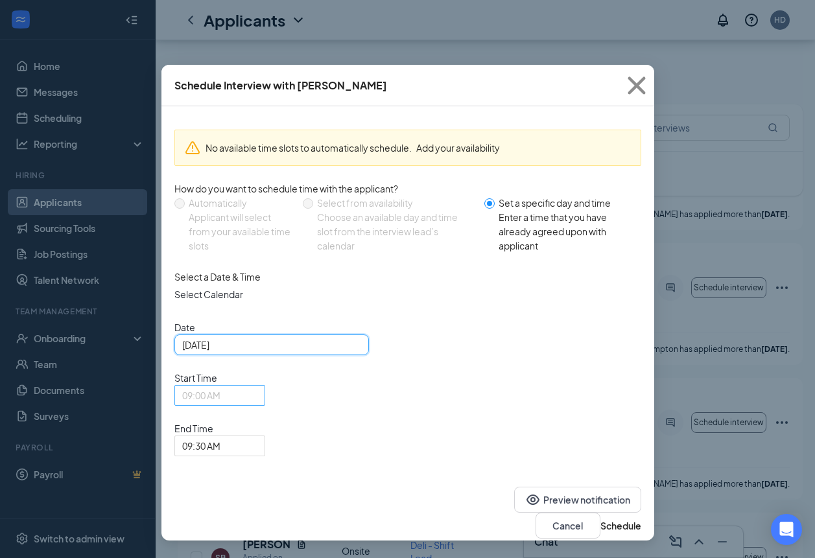
click at [257, 386] on span "09:00 AM" at bounding box center [219, 395] width 75 height 19
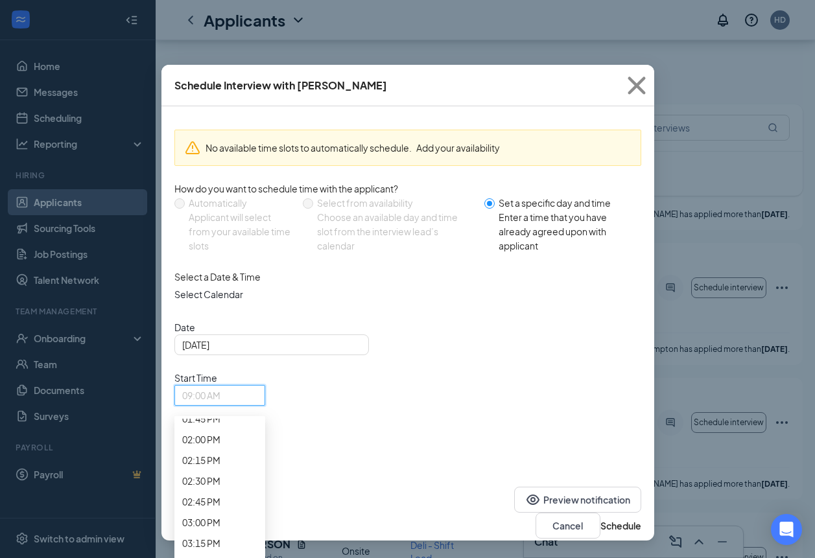
scroll to position [1198, 0]
click at [220, 125] on span "10:30 AM" at bounding box center [201, 118] width 38 height 14
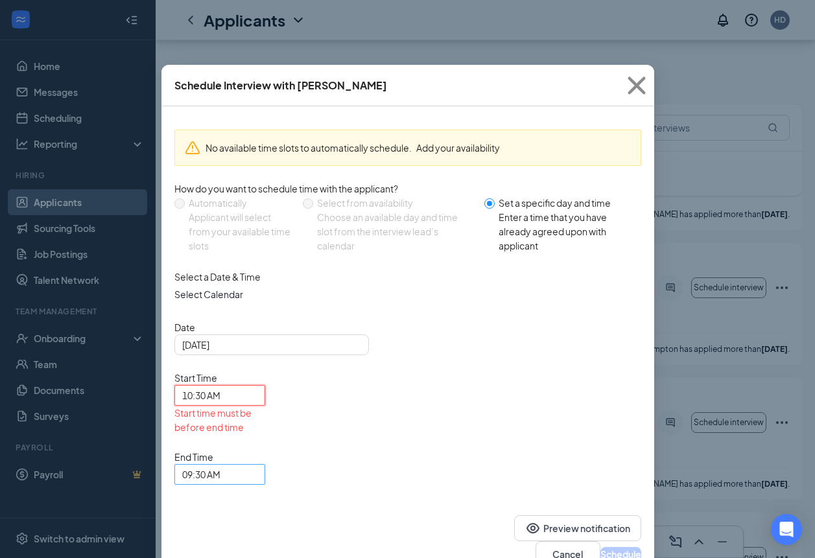
click at [220, 465] on span "09:30 AM" at bounding box center [201, 474] width 38 height 19
click at [220, 230] on span "10:45 AM" at bounding box center [201, 223] width 38 height 14
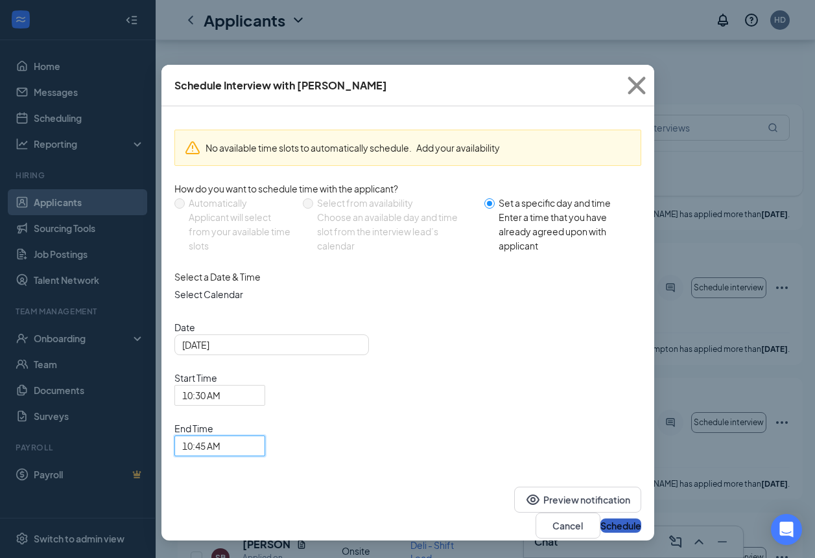
click at [610, 519] on button "Schedule" at bounding box center [620, 526] width 41 height 14
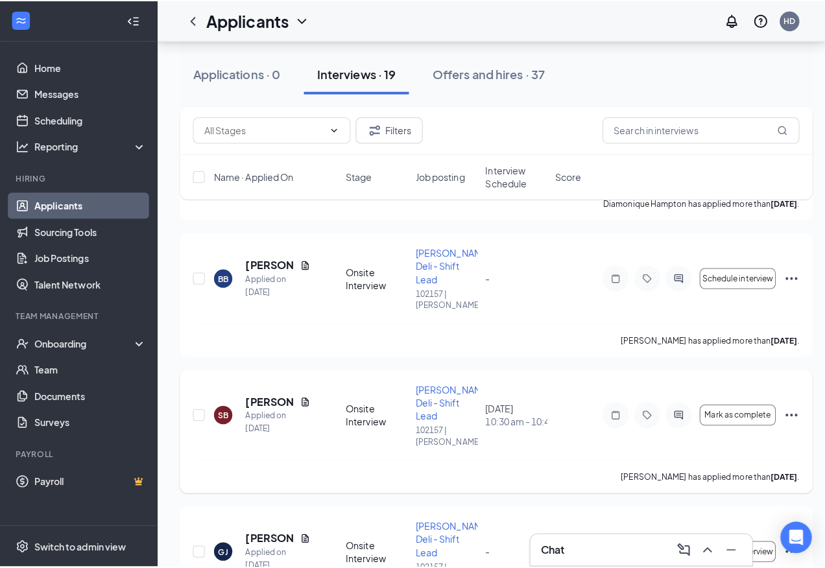
scroll to position [1491, 0]
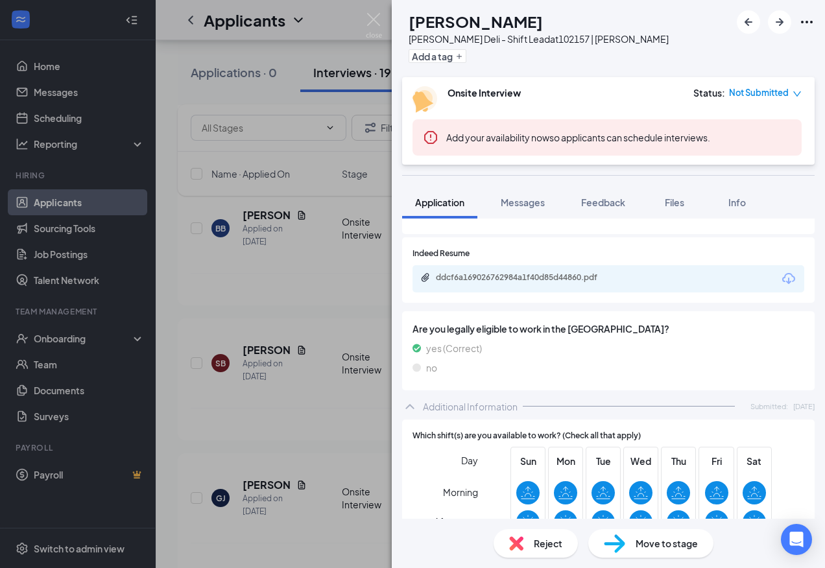
scroll to position [340, 0]
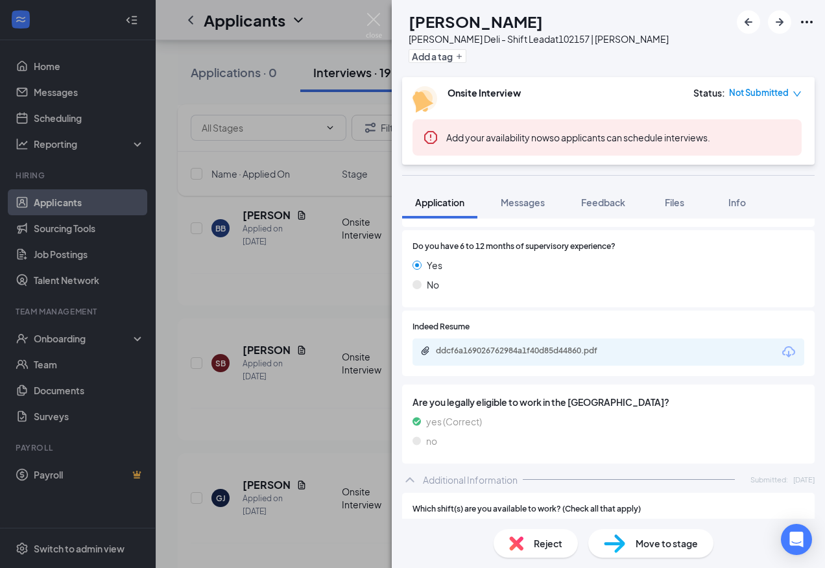
click at [517, 359] on div "ddcf6a169026762984a1f40d85d44860.pdf" at bounding box center [608, 351] width 392 height 27
click at [519, 359] on div "ddcf6a169026762984a1f40d85d44860.pdf" at bounding box center [608, 351] width 392 height 27
drag, startPoint x: 519, startPoint y: 359, endPoint x: 513, endPoint y: 346, distance: 14.0
click at [513, 346] on div "ddcf6a169026762984a1f40d85d44860.pdf" at bounding box center [527, 351] width 182 height 10
click at [357, 284] on div "CB [PERSON_NAME] Deli - Shift Lead at 102157 | [PERSON_NAME] Add a tag Onsite I…" at bounding box center [412, 284] width 825 height 568
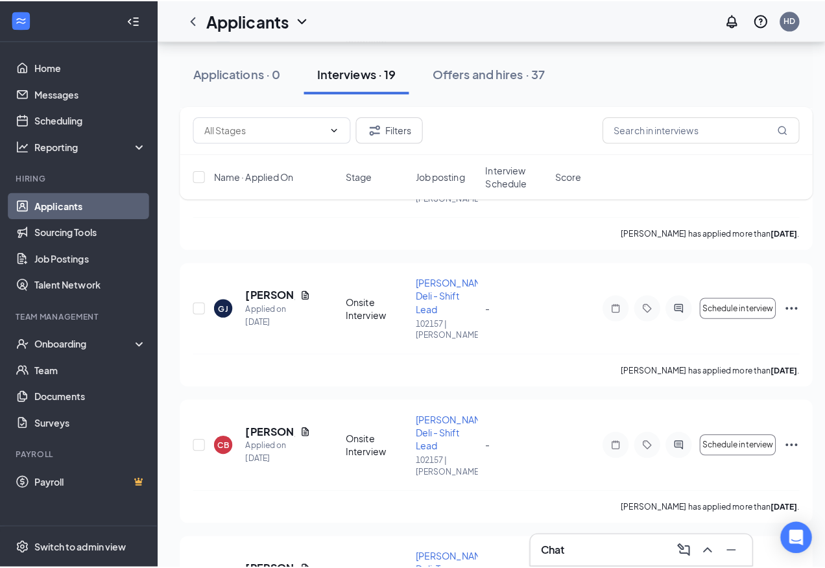
scroll to position [1880, 0]
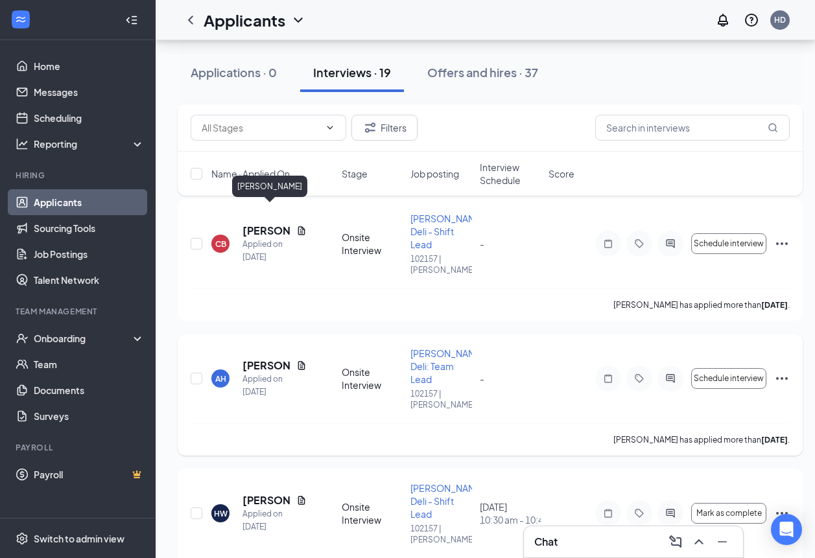
click at [262, 359] on h5 "[PERSON_NAME]" at bounding box center [266, 366] width 49 height 14
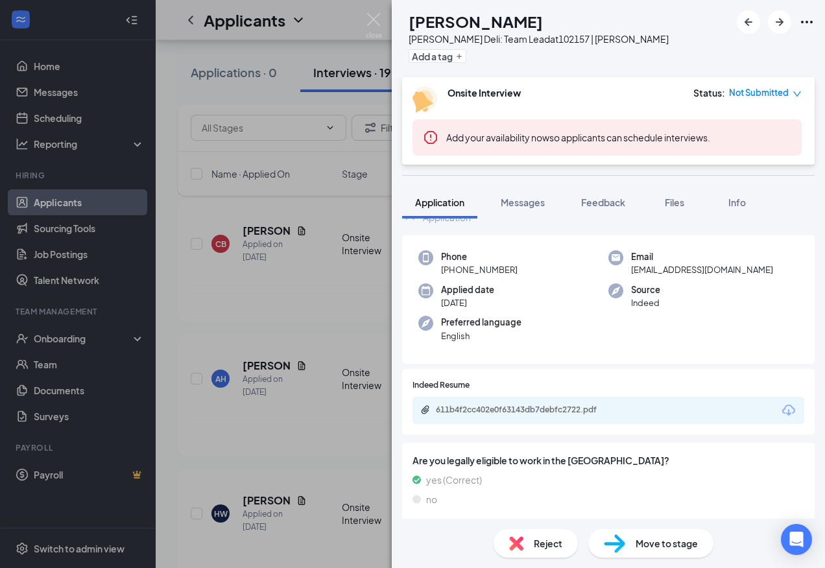
scroll to position [41, 0]
click at [518, 407] on div "611b4f2cc402e0f63143db7debfc2722.pdf" at bounding box center [527, 409] width 182 height 10
click at [224, 235] on div "AH [PERSON_NAME] Deli: Team Lead at 102157 | [PERSON_NAME] Add a tag Onsite Int…" at bounding box center [412, 284] width 825 height 568
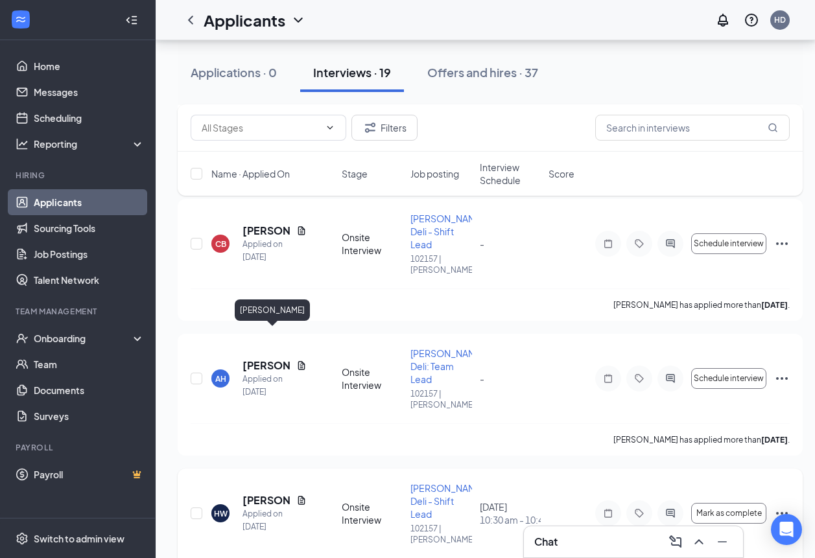
click at [265, 493] on h5 "[PERSON_NAME]" at bounding box center [266, 500] width 49 height 14
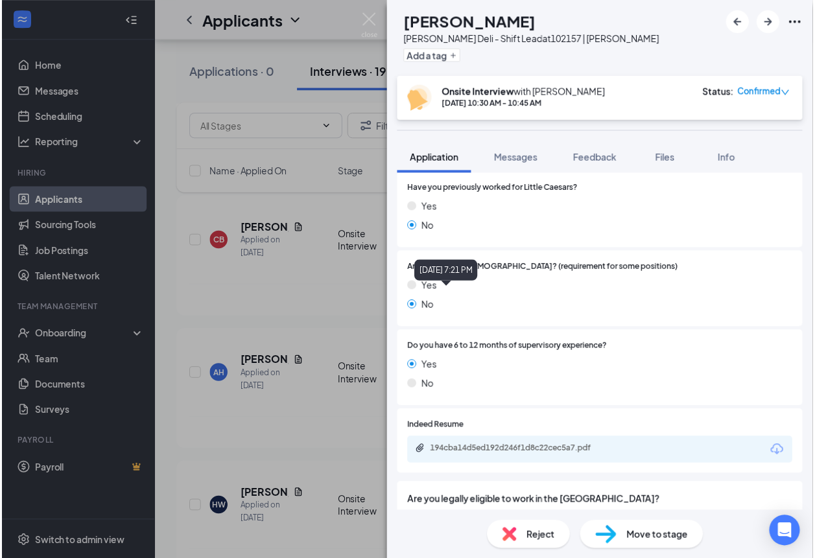
scroll to position [194, 0]
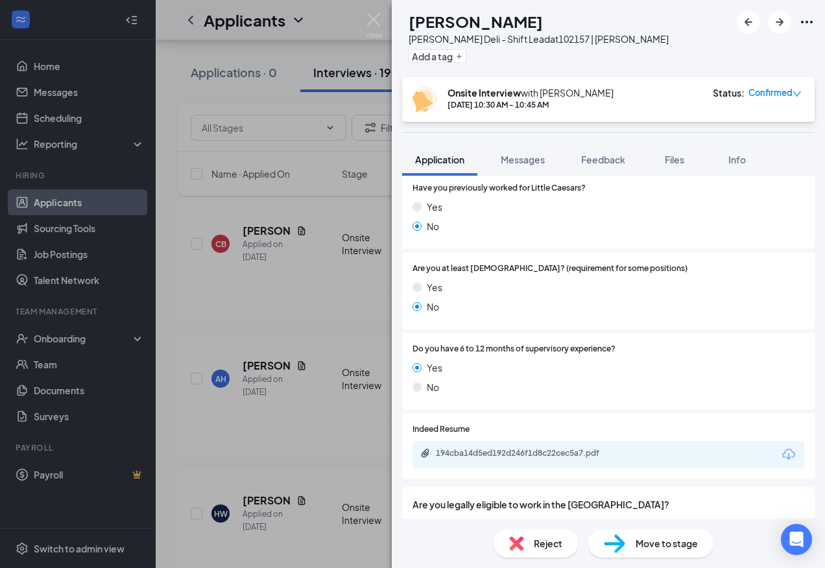
click at [290, 282] on div "HW [PERSON_NAME] [PERSON_NAME] Deli - Shift Lead at 102157 | [PERSON_NAME] Add …" at bounding box center [412, 284] width 825 height 568
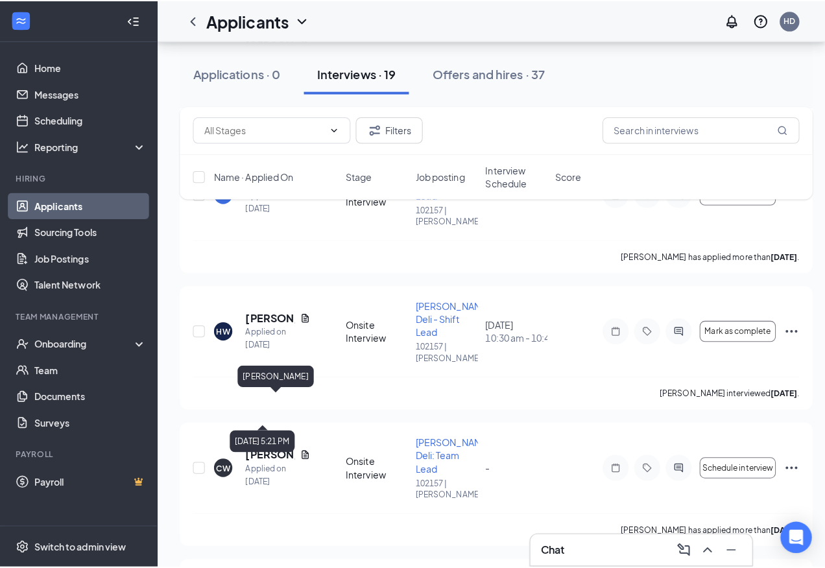
scroll to position [2075, 0]
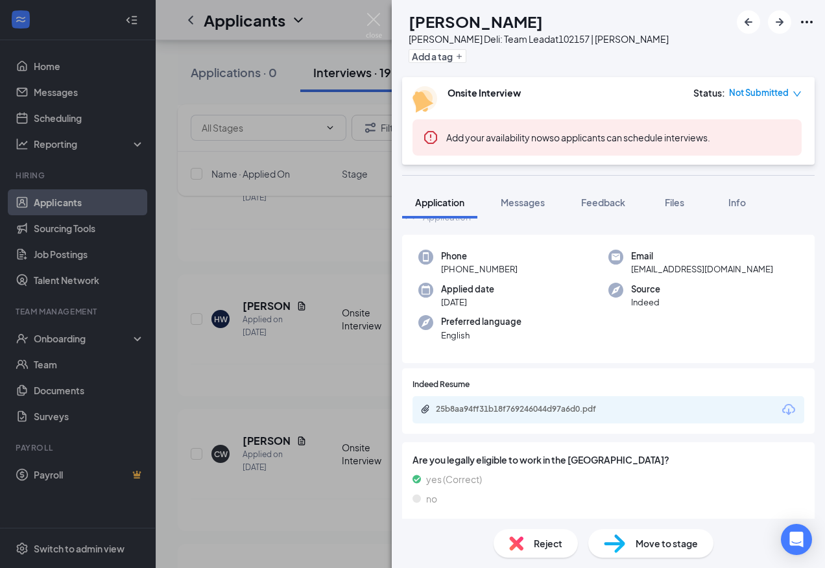
scroll to position [41, 0]
click at [554, 405] on div "25b8aa94ff31b18f769246044d97a6d0.pdf" at bounding box center [527, 408] width 182 height 10
click at [187, 244] on div "ZJ [PERSON_NAME] Deli: Team Lead at 102157 | [PERSON_NAME] Add a tag Onsite Int…" at bounding box center [412, 284] width 825 height 568
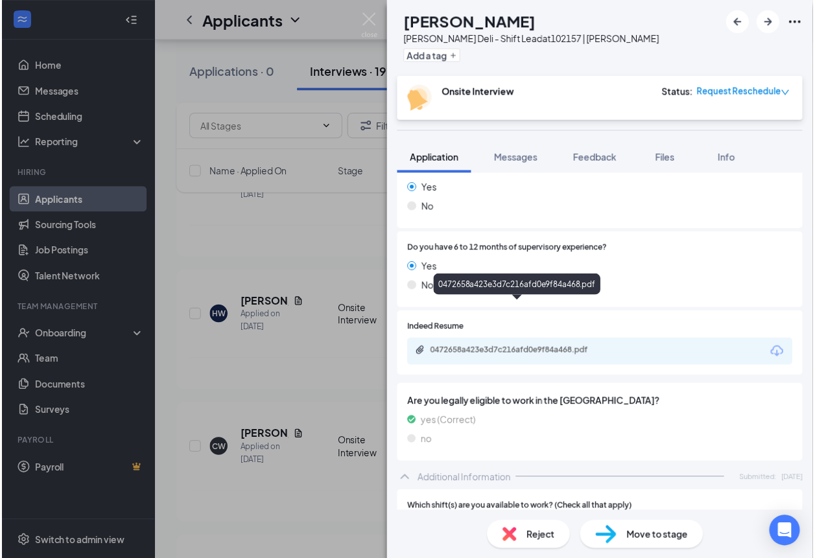
scroll to position [389, 0]
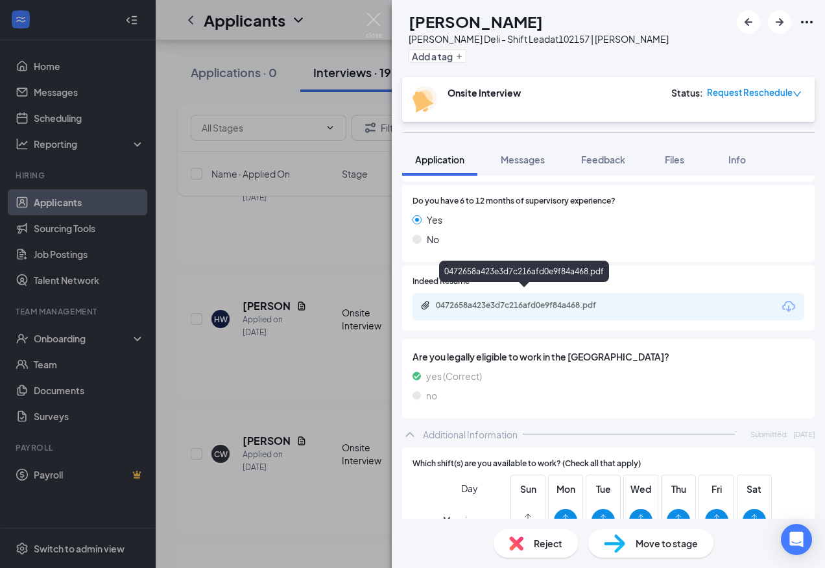
click at [558, 300] on div "0472658a423e3d7c216afd0e9f84a468.pdf" at bounding box center [527, 305] width 182 height 10
click at [240, 204] on div "AM [PERSON_NAME] Deli - Shift Lead at 102157 | [PERSON_NAME] Add a tag Onsite I…" at bounding box center [412, 284] width 825 height 568
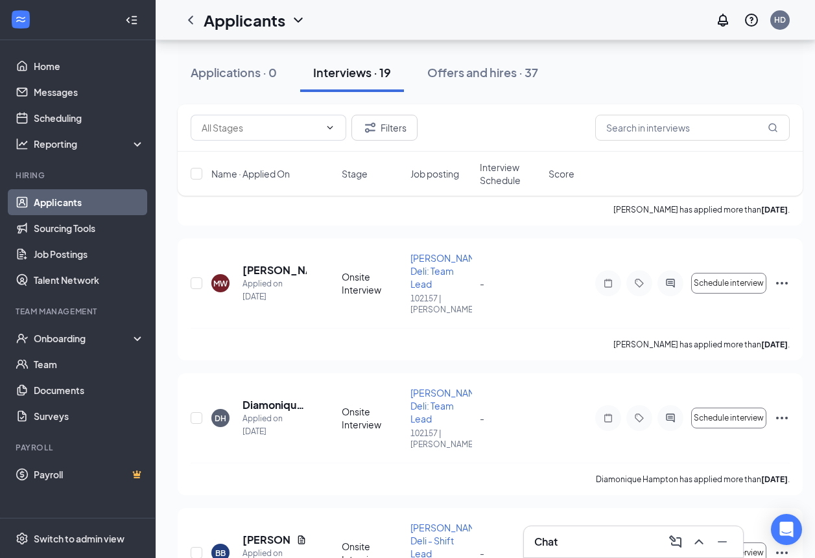
scroll to position [1151, 0]
